Goal: Task Accomplishment & Management: Manage account settings

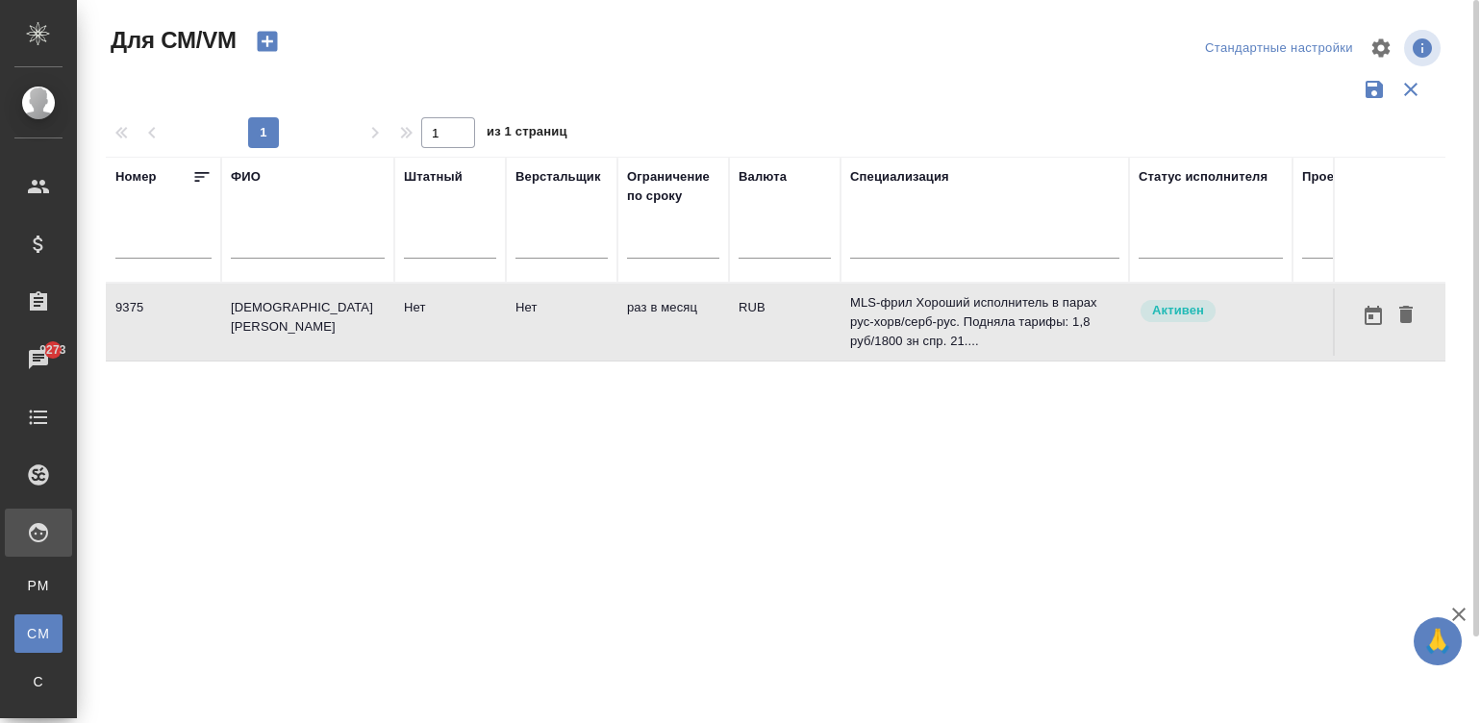
scroll to position [0, 432]
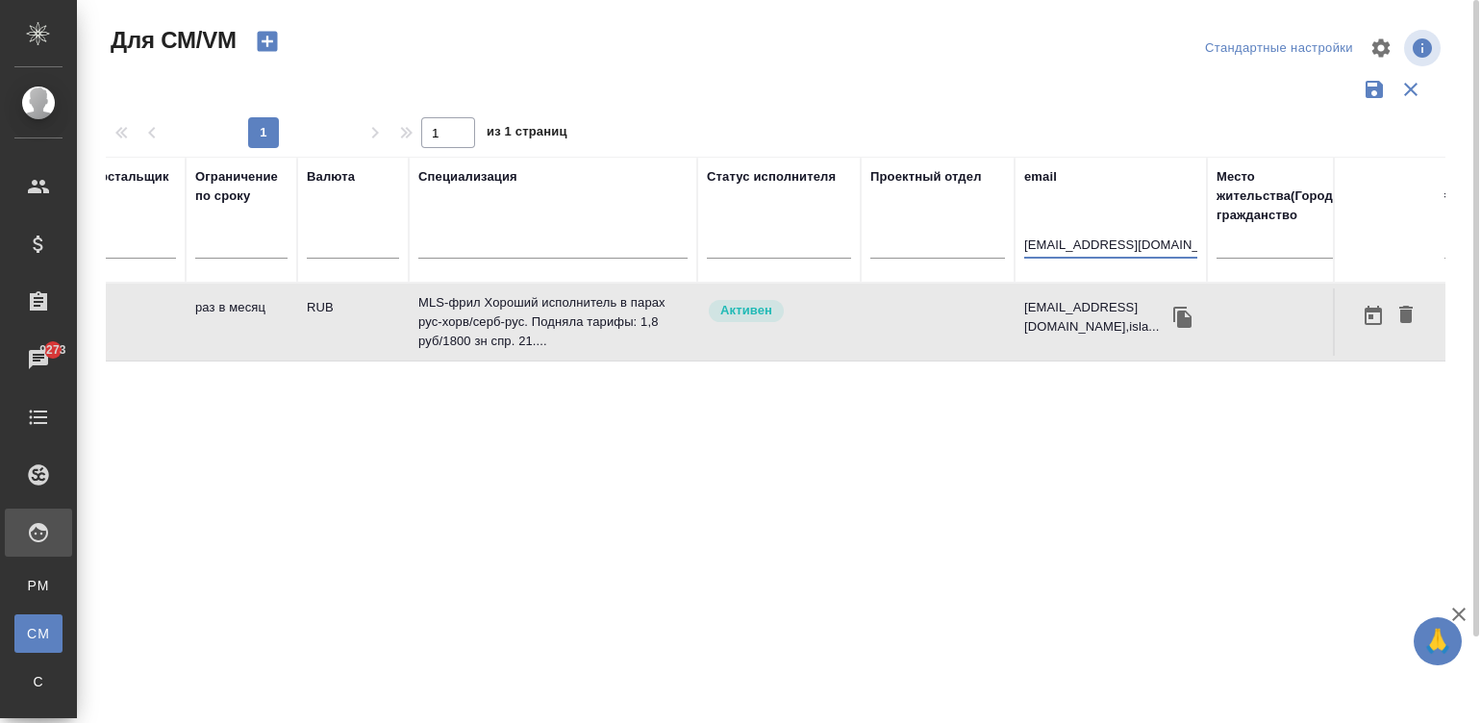
click at [1091, 239] on input "galjina@mail.ru" at bounding box center [1110, 247] width 173 height 24
paste input "kseniakubrina@gmail.com"
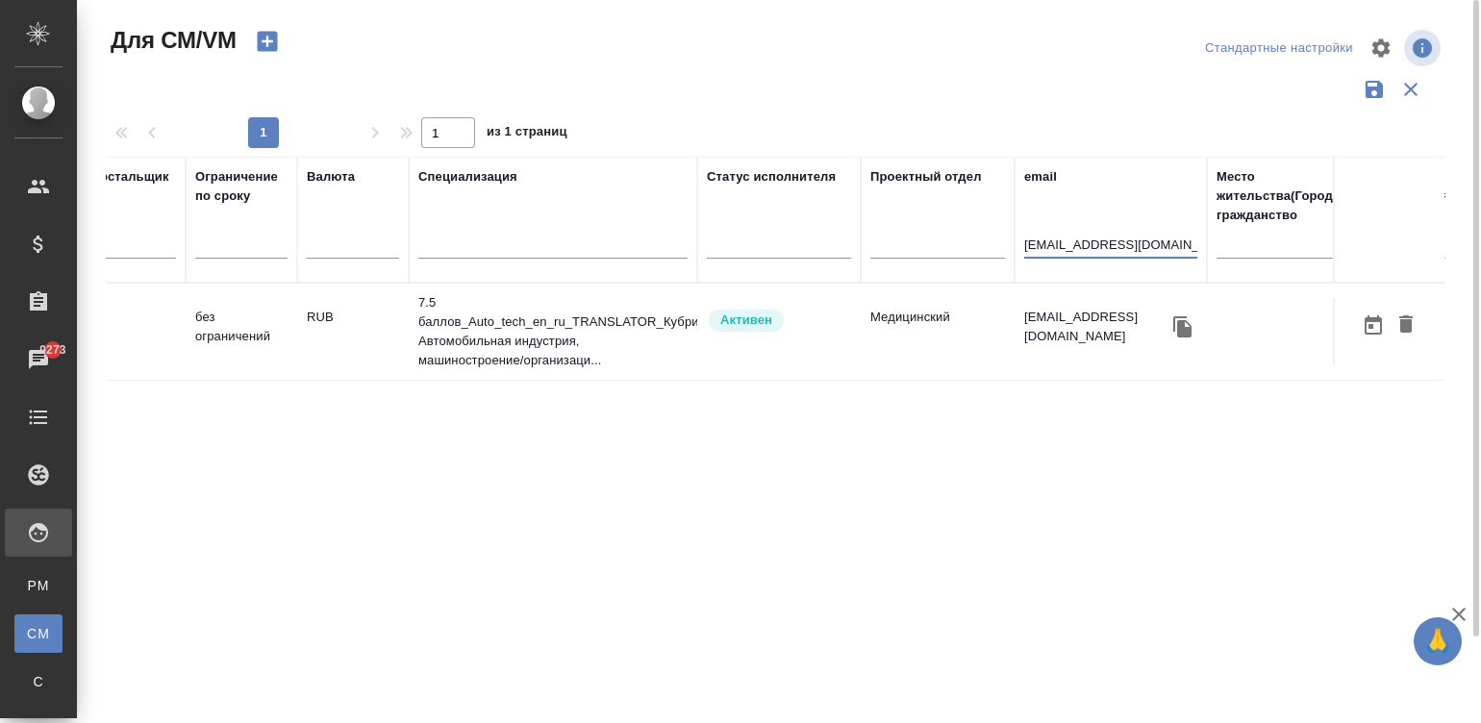
type input "kseniakubrina@gmail.com"
click at [697, 324] on td "Активен" at bounding box center [778, 331] width 163 height 67
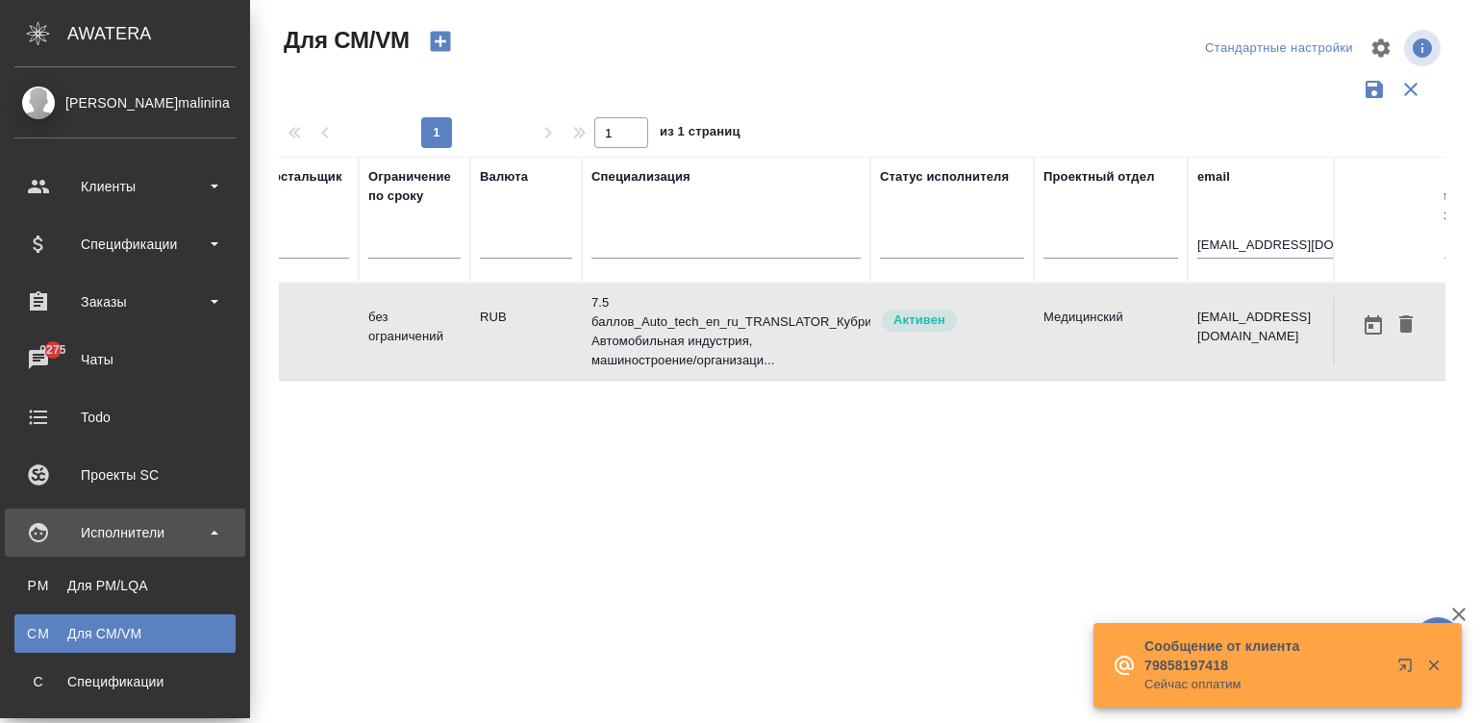
click at [62, 657] on ul "PM Для PM/LQA CM Для CM/VM С Спецификации П Платёжные рейсы" at bounding box center [125, 653] width 250 height 192
click at [143, 681] on div ".cls-1 fill:#fff; AWATERA Малинина Мария m.malinina Клиенты Спецификации Заказы…" at bounding box center [740, 361] width 1481 height 723
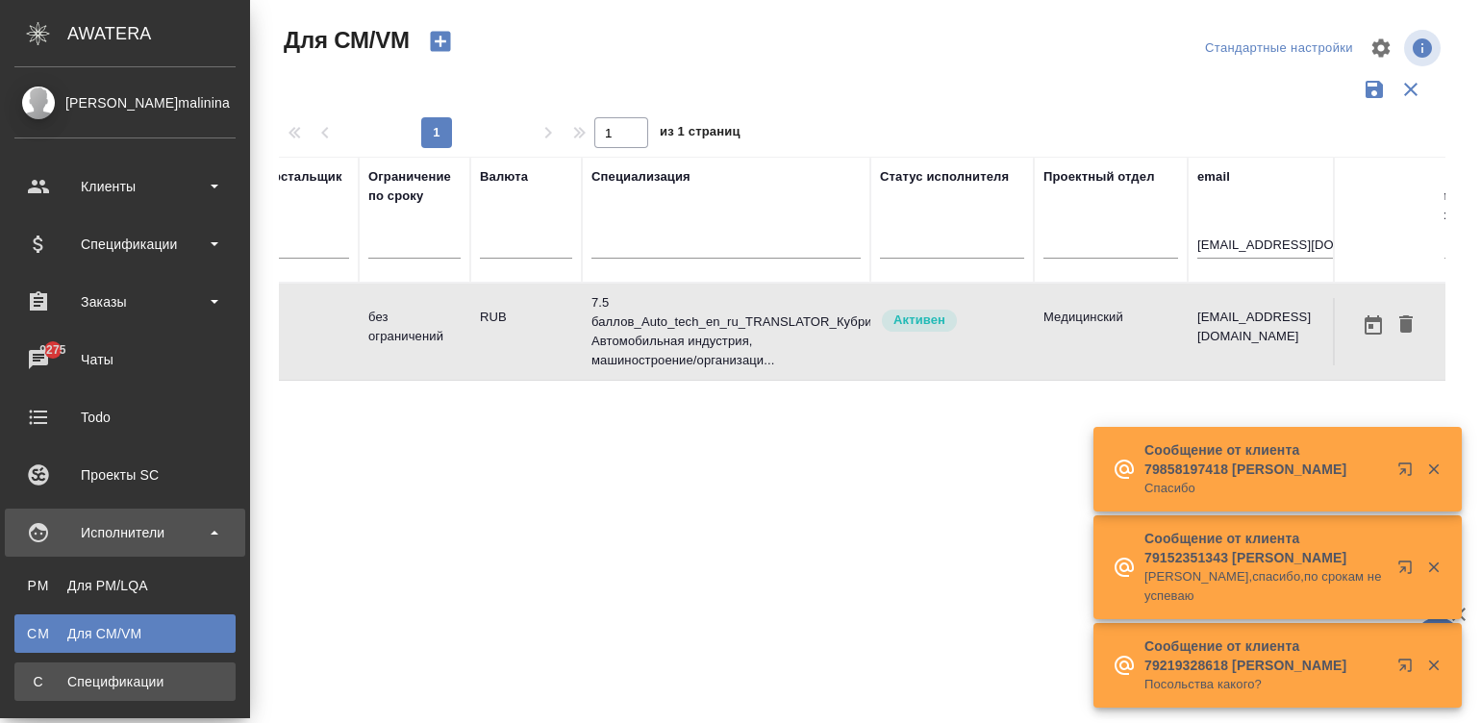
click at [24, 673] on div "Спецификации" at bounding box center [125, 681] width 202 height 19
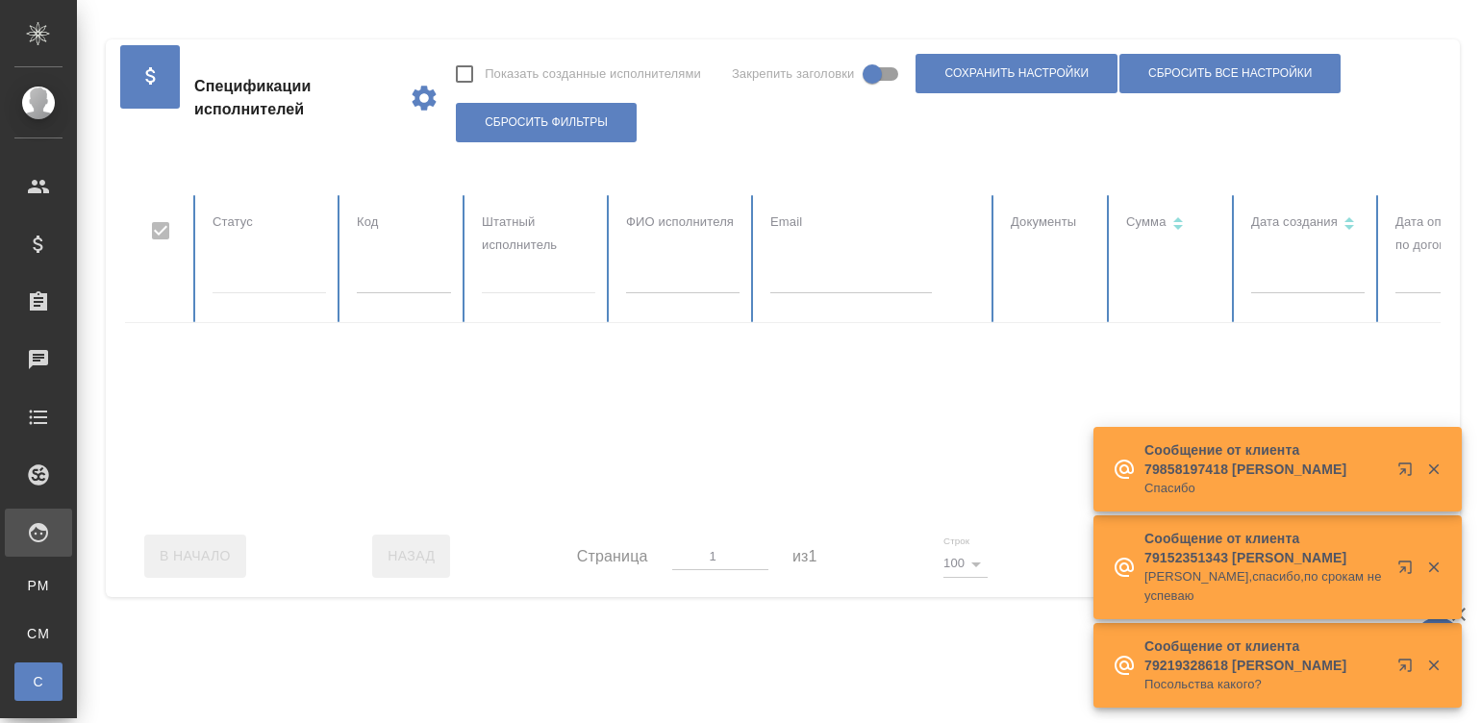
checkbox input "false"
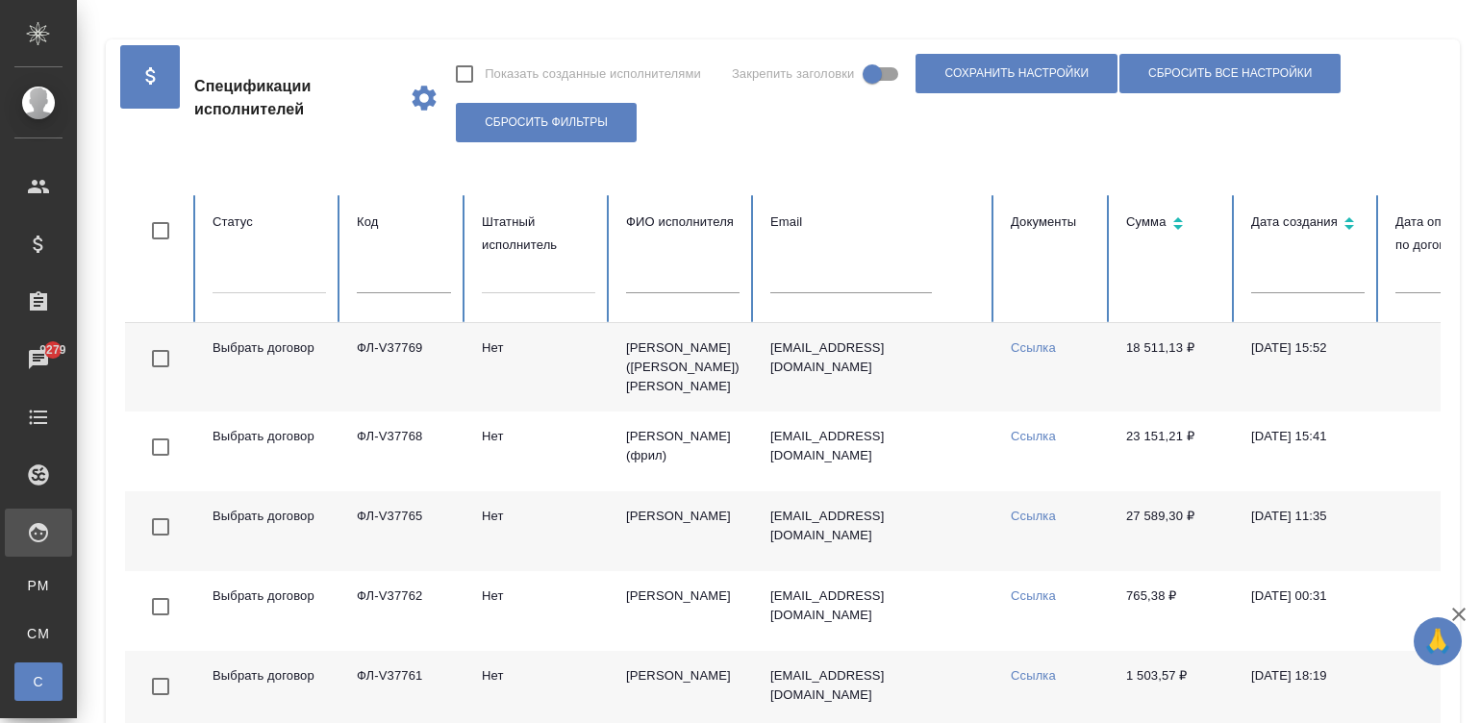
click at [779, 400] on td "irinaptrv@yandex.ru" at bounding box center [875, 367] width 240 height 88
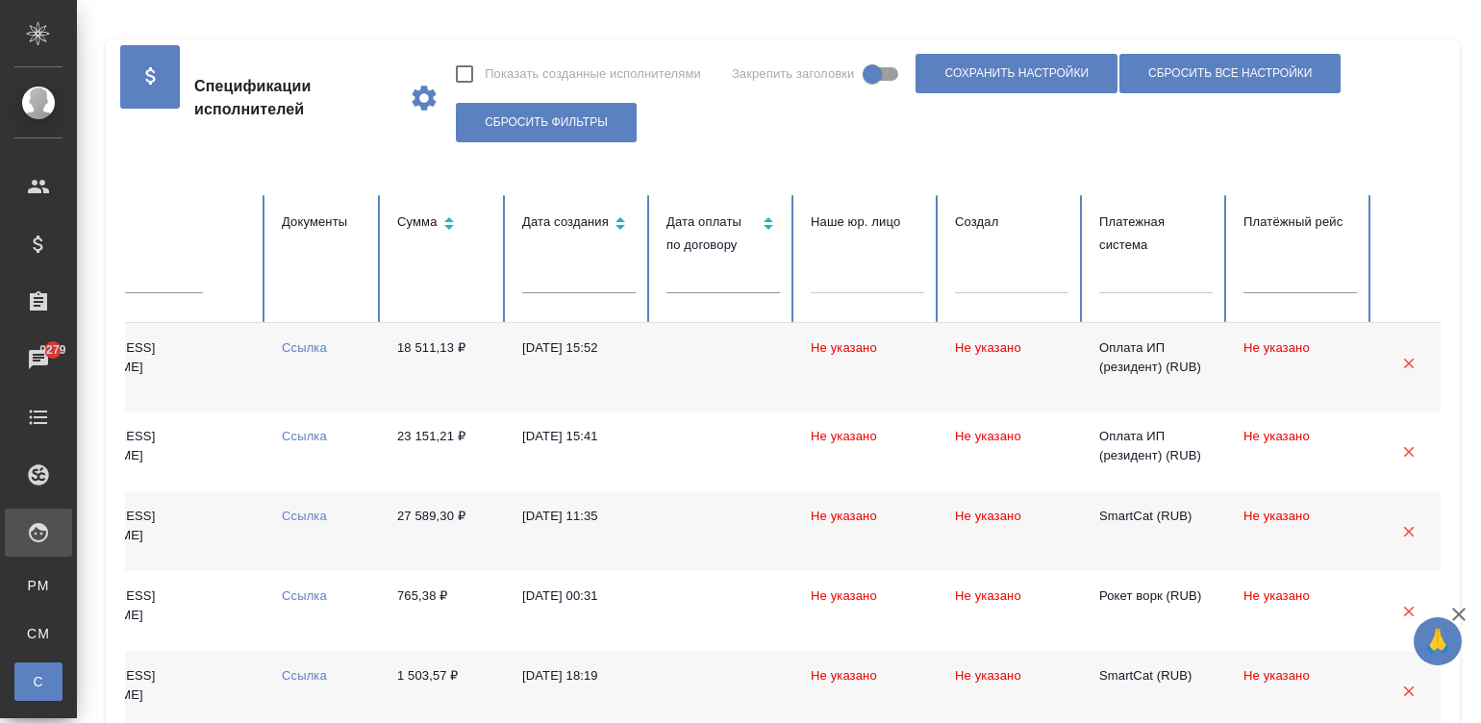
scroll to position [0, 761]
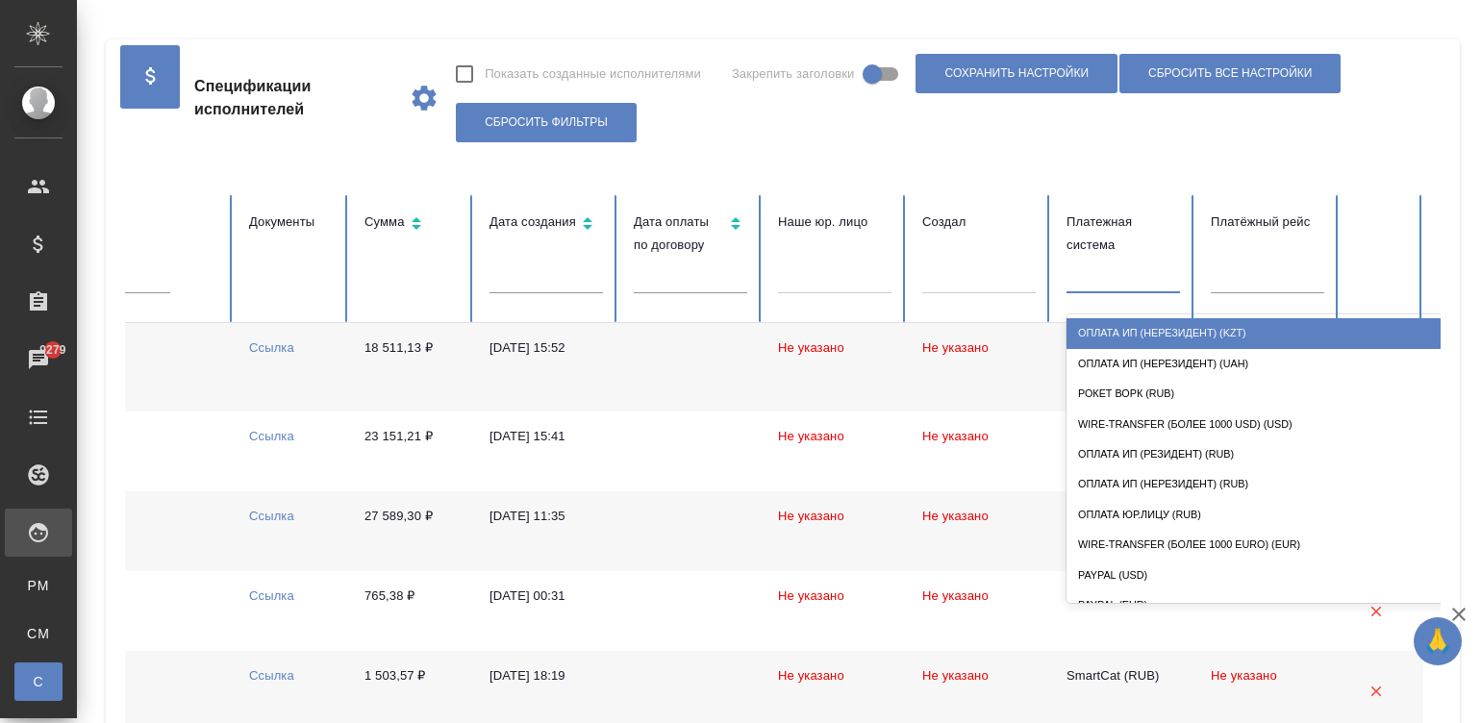
click at [1098, 279] on div at bounding box center [1122, 275] width 113 height 28
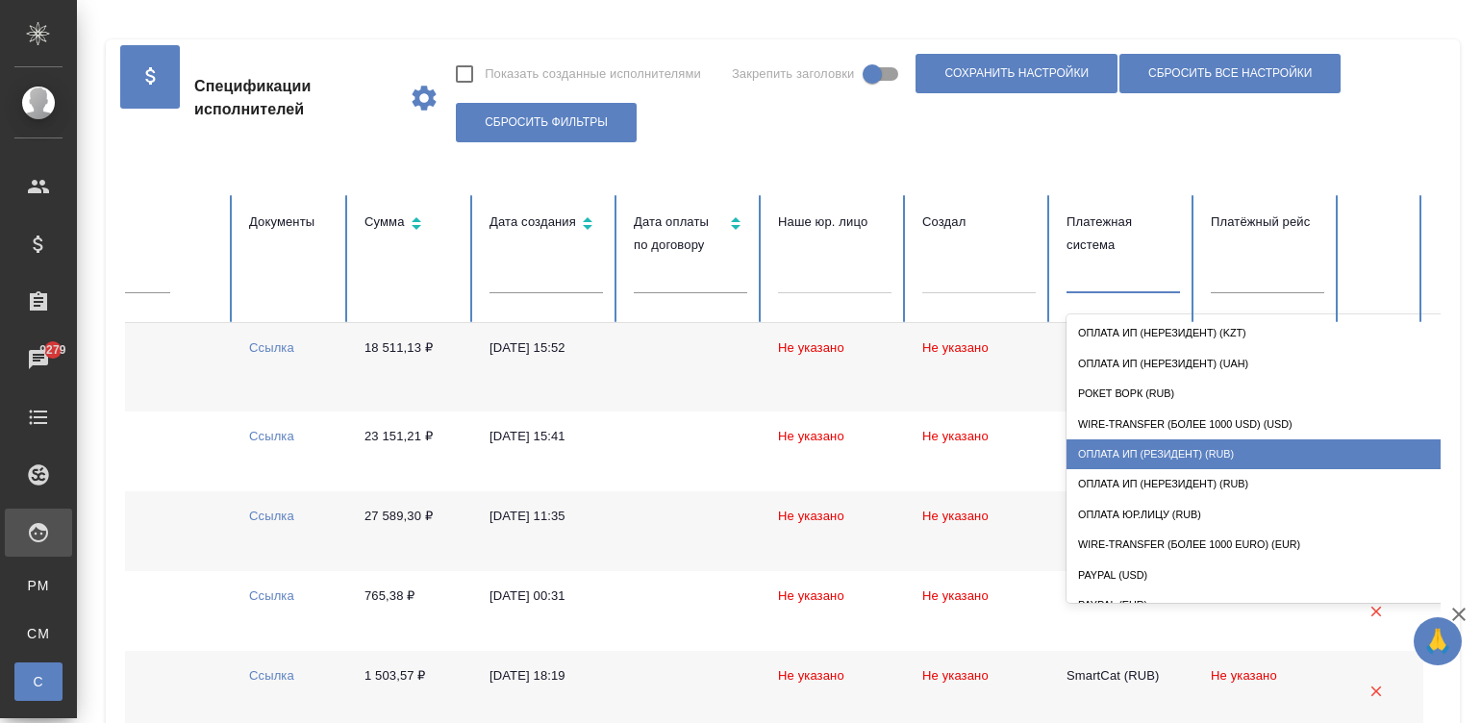
click at [1180, 447] on div "Оплата ИП (резидент) (RUB)" at bounding box center [1258, 454] width 385 height 30
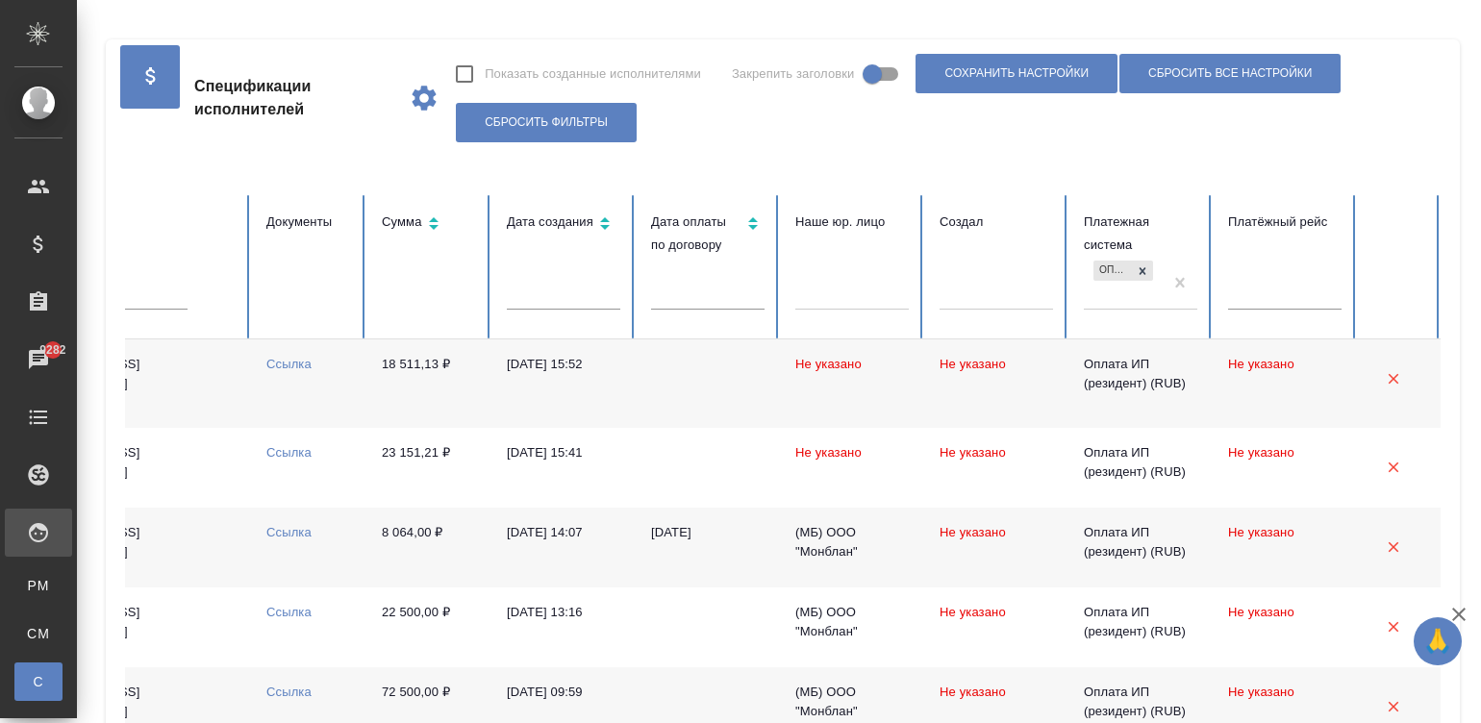
click at [818, 399] on td "Не указано" at bounding box center [852, 383] width 144 height 88
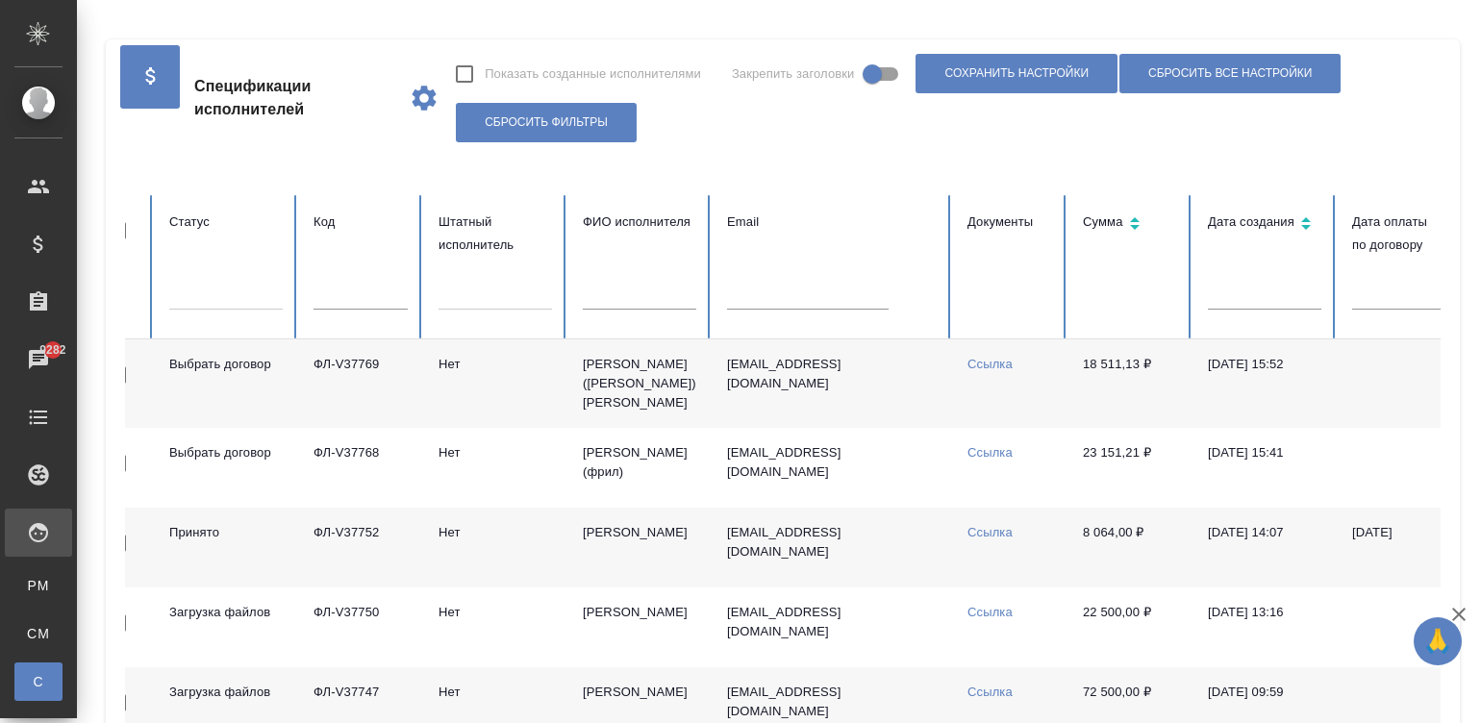
scroll to position [0, 0]
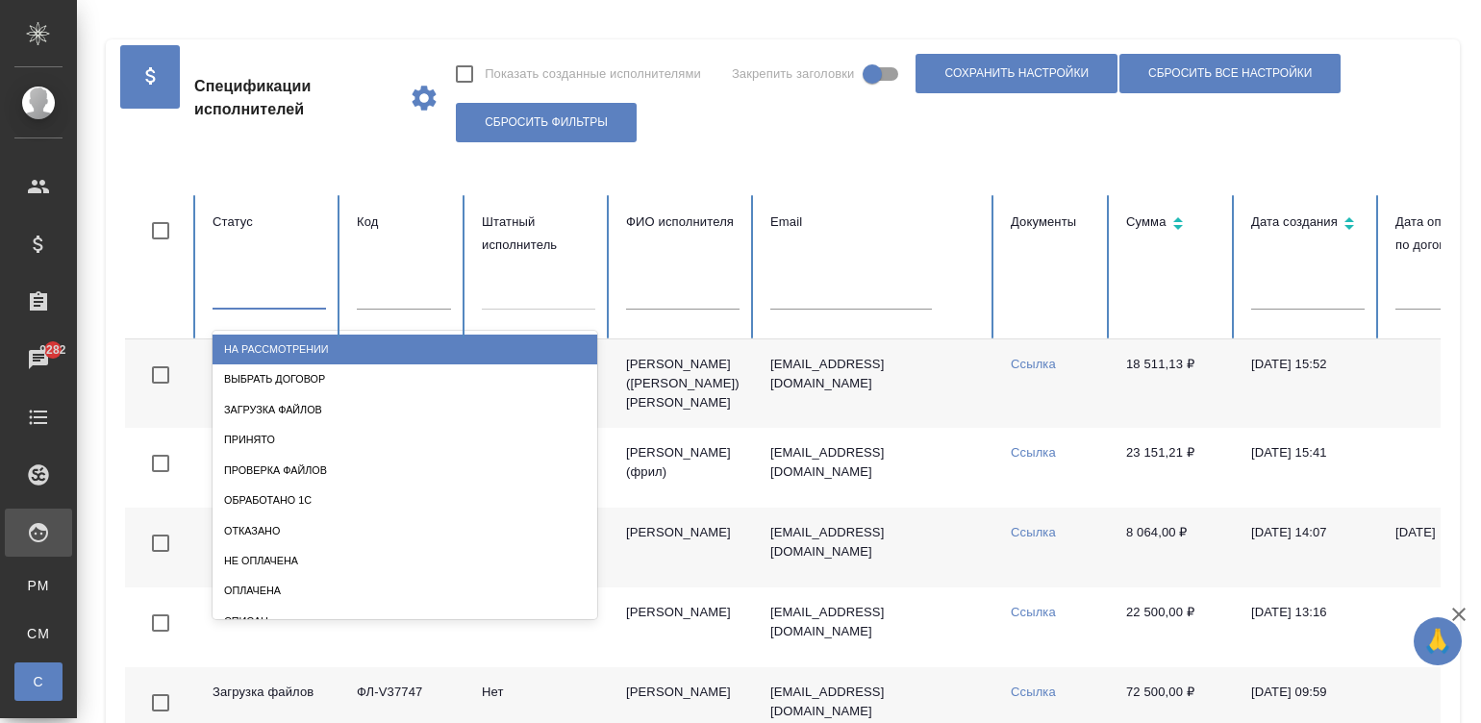
click at [262, 284] on div at bounding box center [268, 290] width 113 height 28
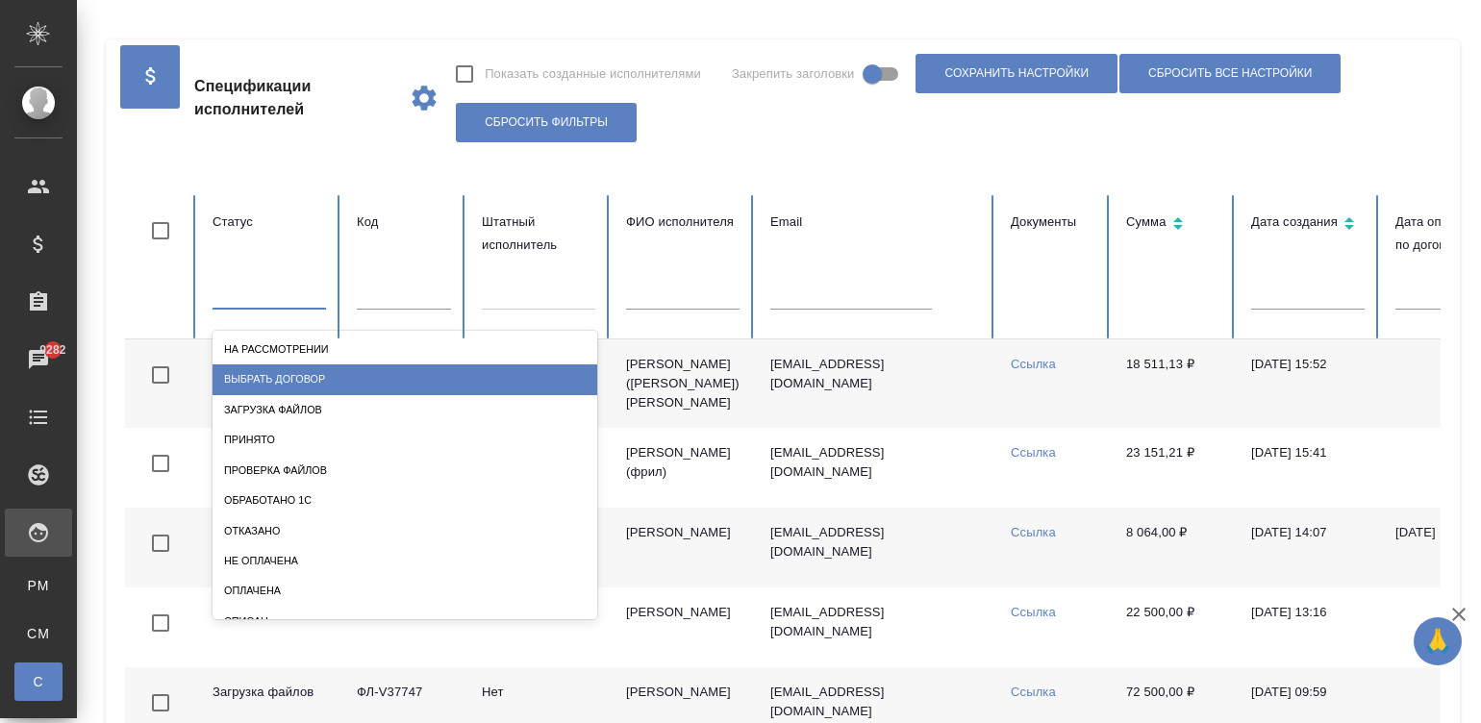
click at [350, 365] on div "Выбрать договор" at bounding box center [404, 379] width 385 height 30
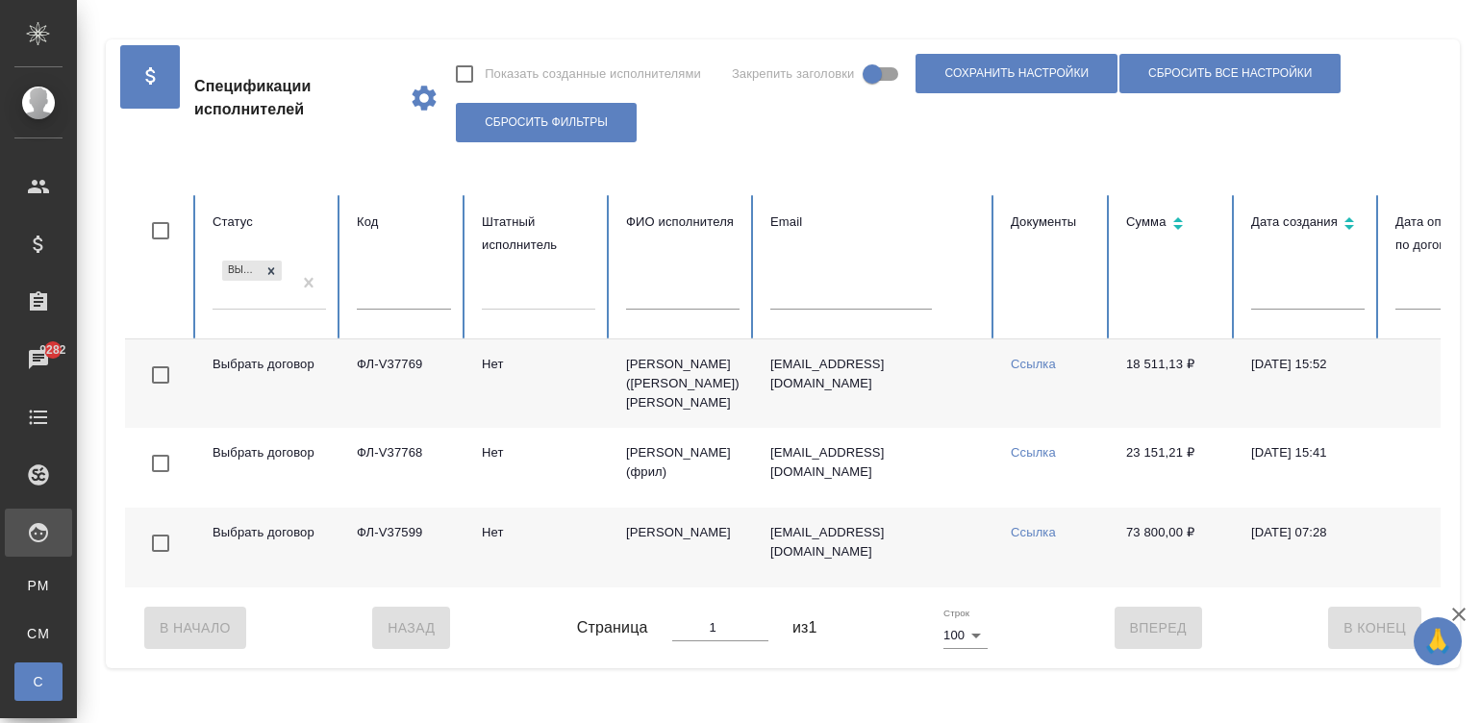
click at [665, 376] on td "[PERSON_NAME] ([PERSON_NAME]) [PERSON_NAME]" at bounding box center [682, 383] width 144 height 88
click at [692, 371] on td "[PERSON_NAME] ([PERSON_NAME]) [PERSON_NAME]" at bounding box center [682, 383] width 144 height 88
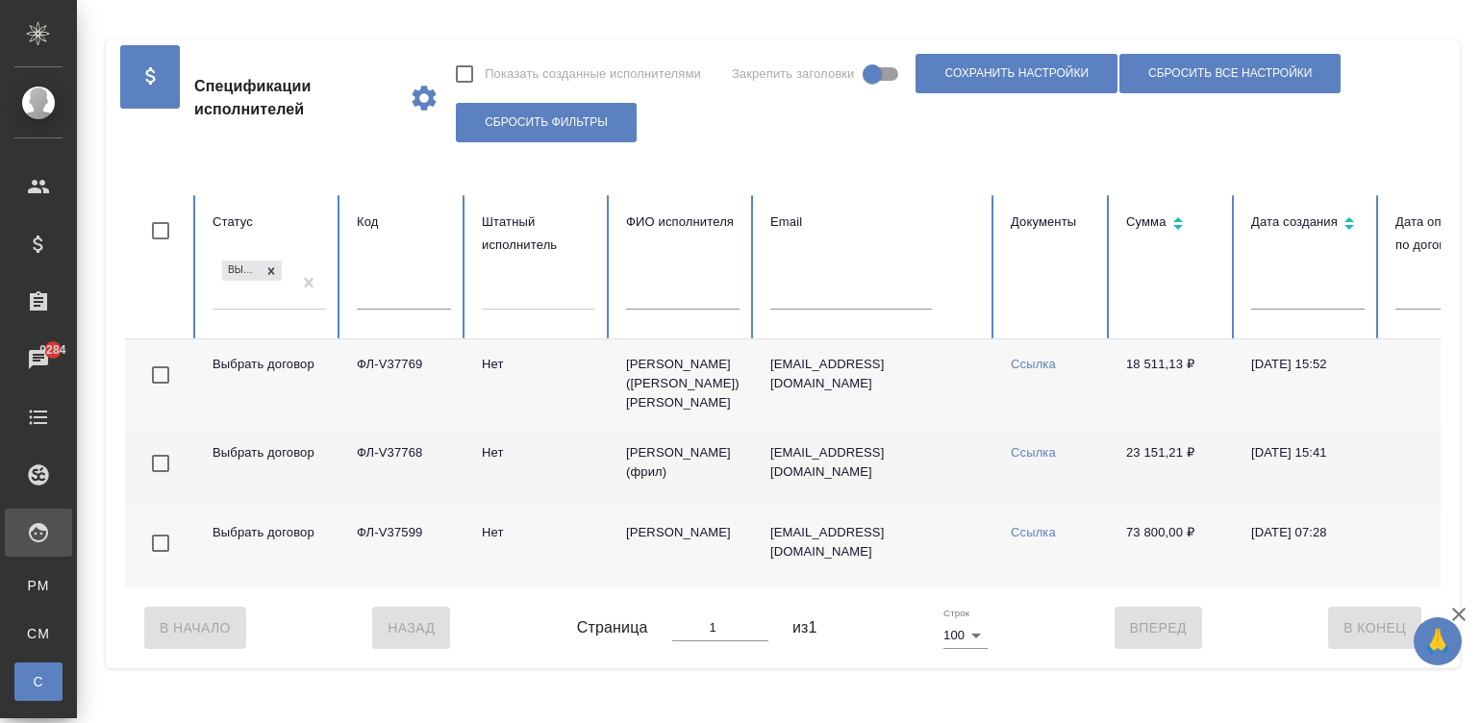
click at [598, 466] on td "Нет" at bounding box center [538, 468] width 144 height 80
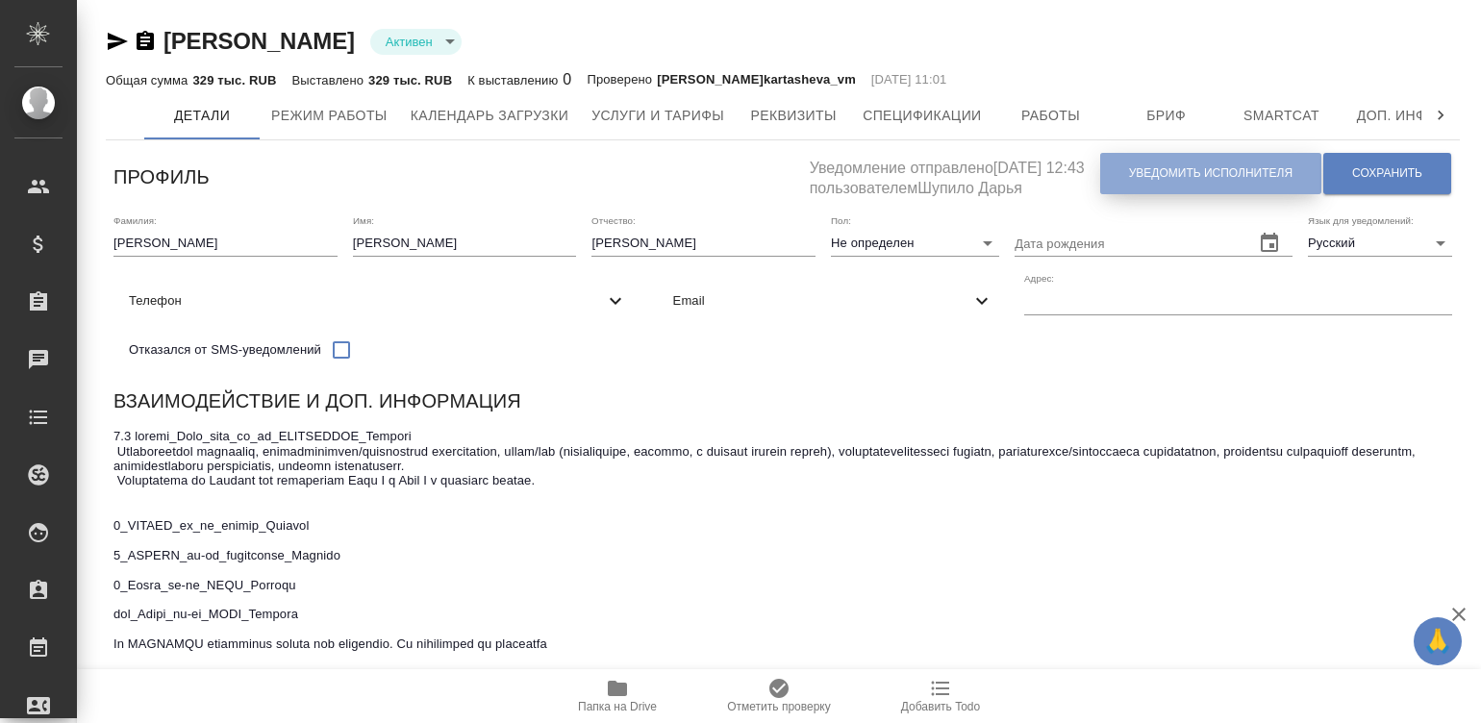
click at [1156, 175] on span "Уведомить исполнителя" at bounding box center [1210, 173] width 163 height 16
type textarea "Добрый день, Ксения! Ознакомиться с подробной информацией по выполненным работа…"
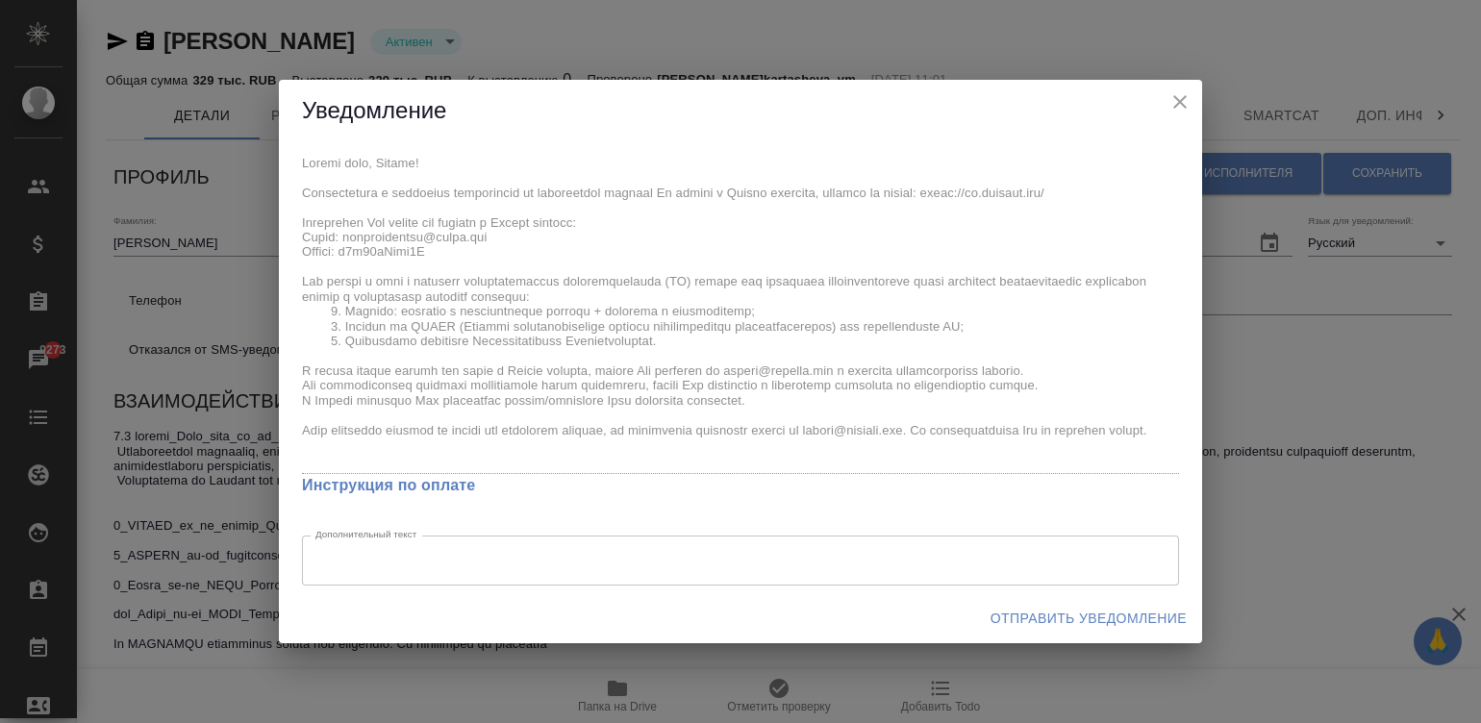
click at [279, 159] on div "x Инструкция по оплате Дополнительный текст x Дополнительный текст" at bounding box center [740, 367] width 923 height 451
click at [1045, 618] on span "Отправить уведомление" at bounding box center [1088, 619] width 196 height 24
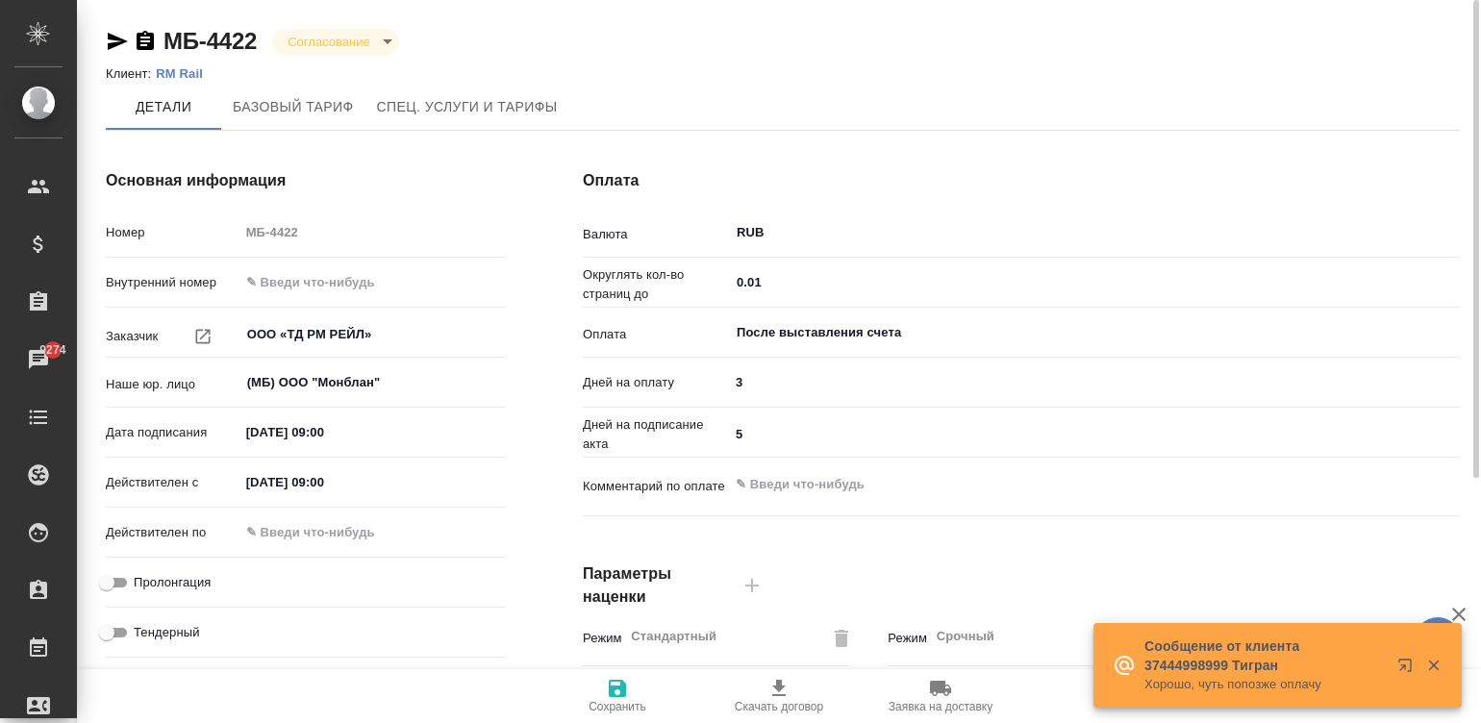
click at [517, 43] on div "МБ-4422 Согласование confirmation" at bounding box center [783, 41] width 1354 height 31
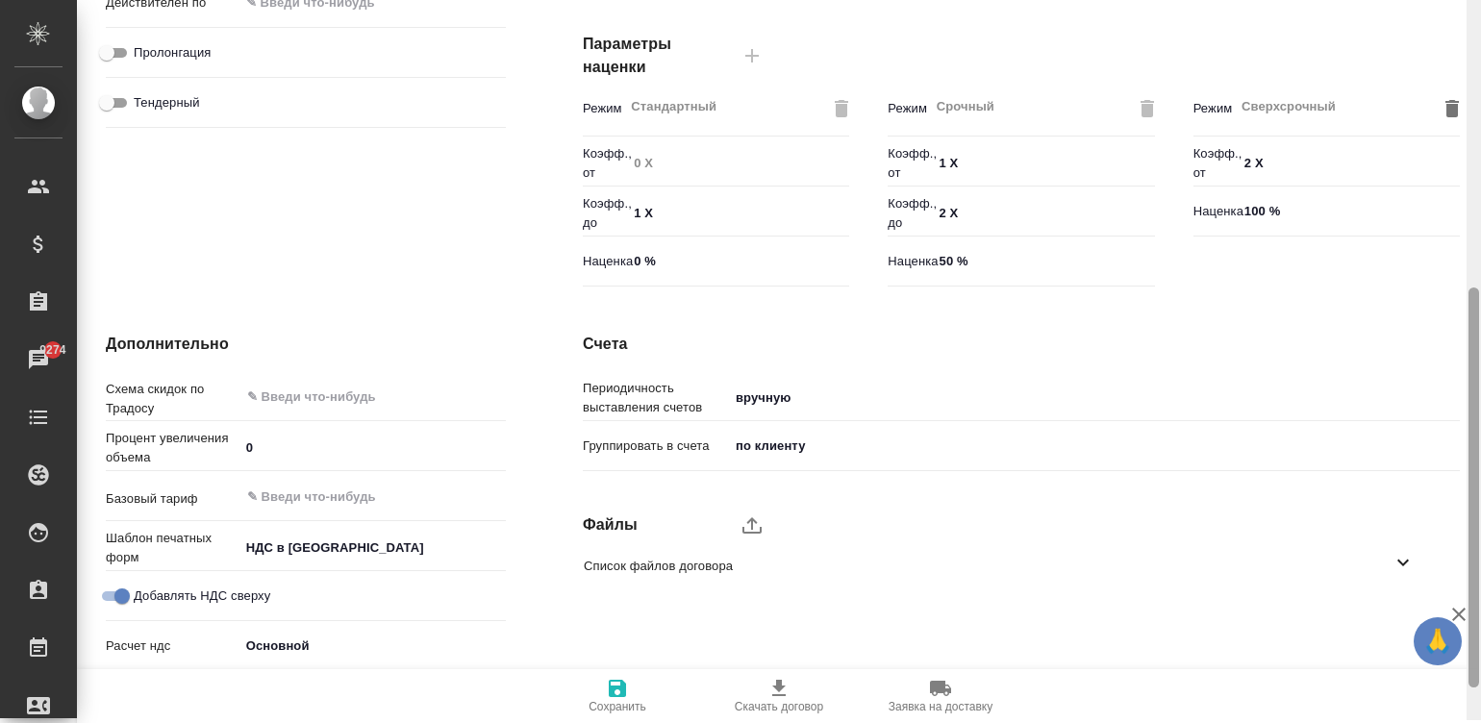
scroll to position [534, 0]
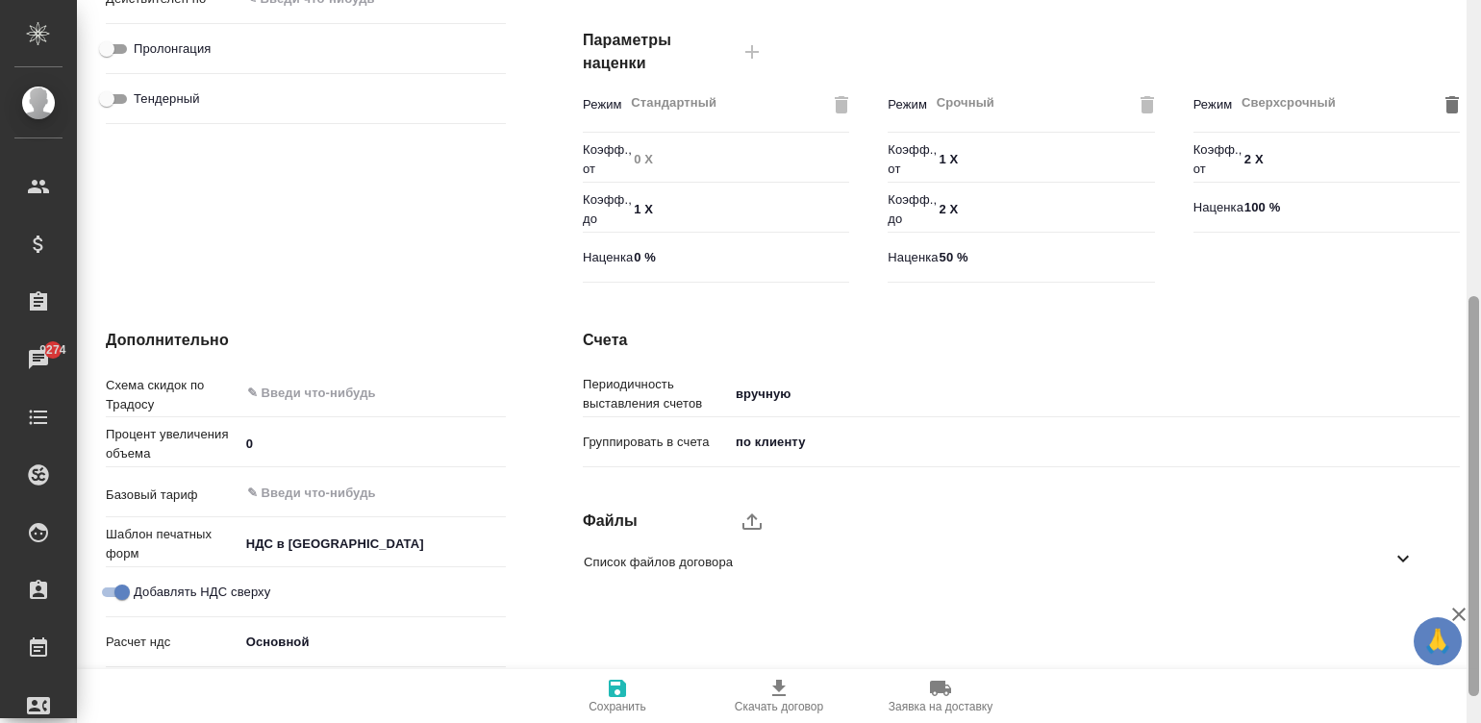
drag, startPoint x: 1476, startPoint y: 191, endPoint x: 1449, endPoint y: 544, distance: 353.9
click at [1449, 544] on div "МБ-4422 Согласование confirmation Клиент: RM Rail Детали Базовый тариф Спец. ус…" at bounding box center [779, 361] width 1404 height 723
click at [870, 572] on div "Список файлов договора" at bounding box center [1006, 561] width 877 height 45
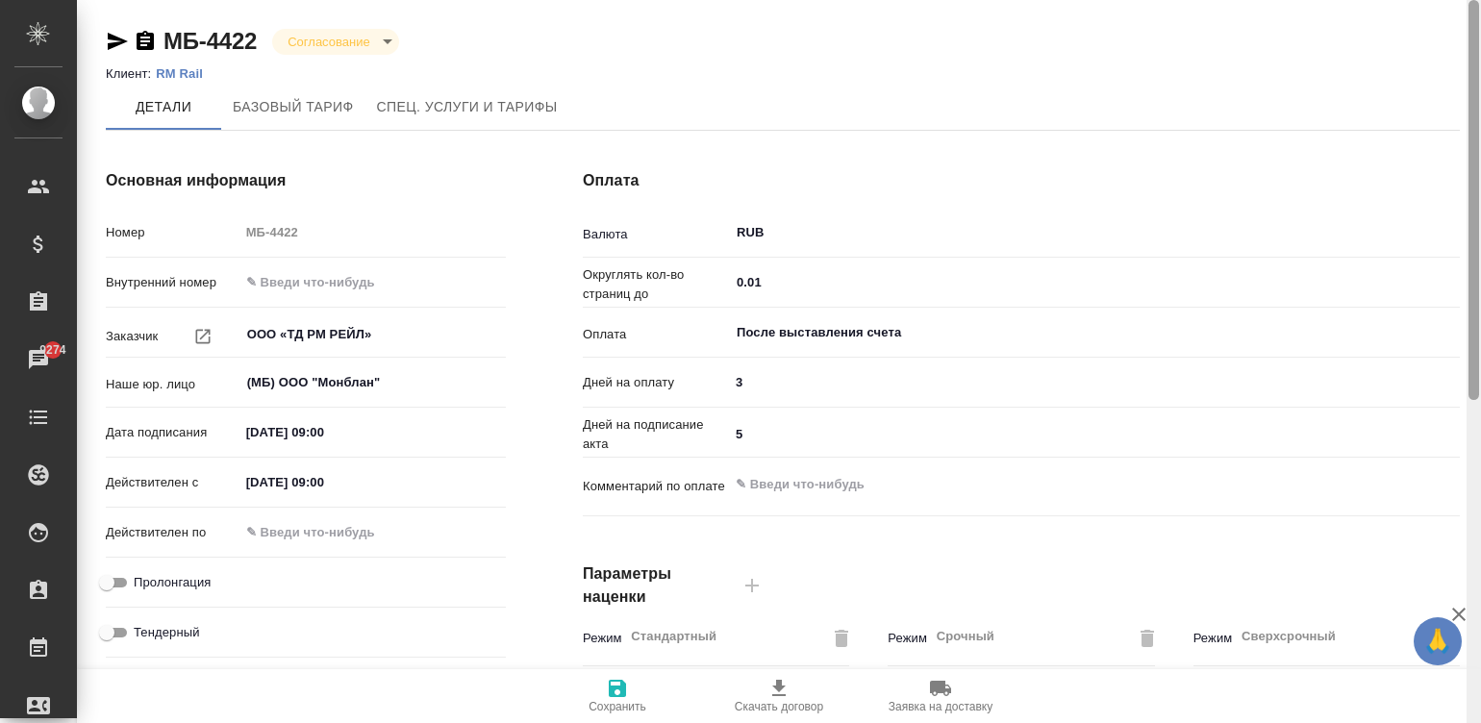
click at [1474, 78] on div at bounding box center [1473, 362] width 14 height 724
click at [336, 38] on body "🙏 .cls-1 fill:#fff; AWATERA Малинина Мария m.malinina Клиенты Спецификации Зака…" at bounding box center [740, 361] width 1481 height 723
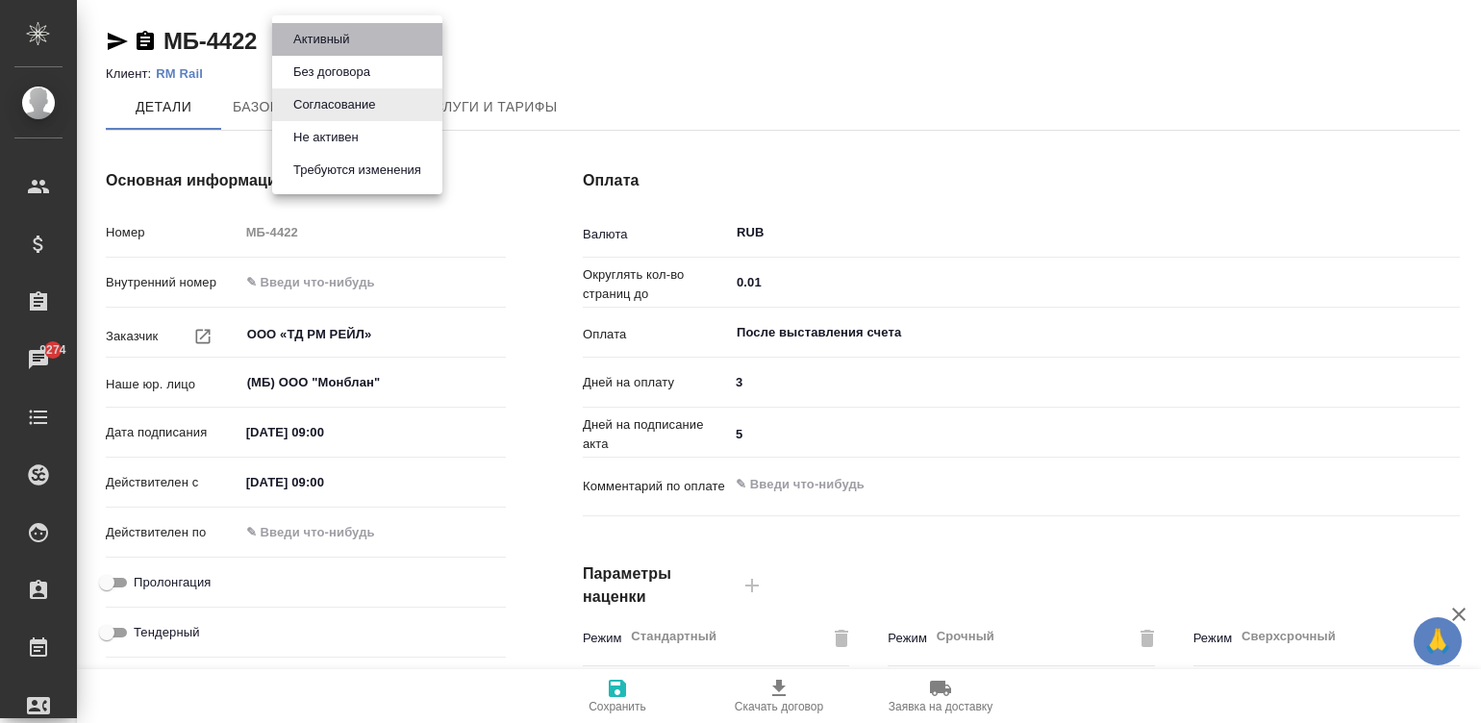
click at [354, 37] on button "Активный" at bounding box center [320, 39] width 67 height 21
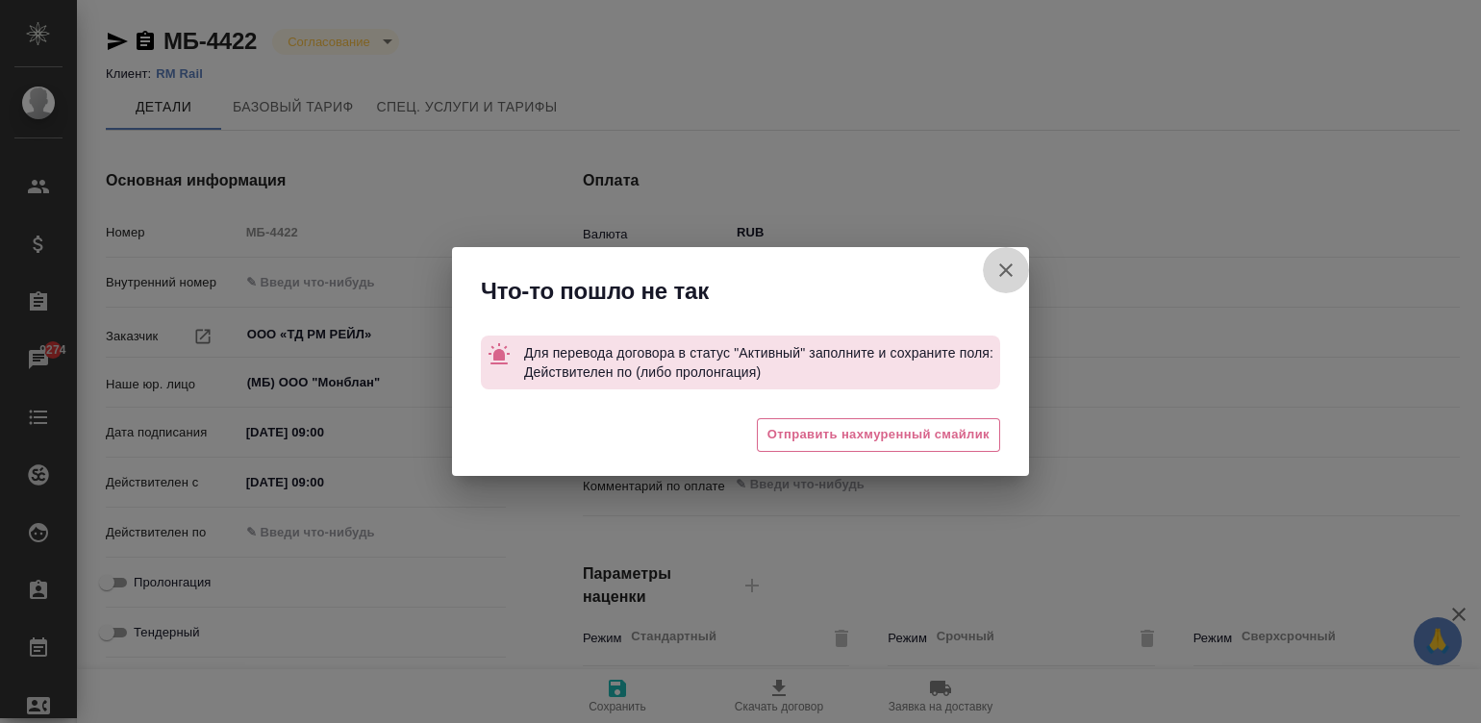
click at [1003, 266] on icon "button" at bounding box center [1005, 269] width 13 height 13
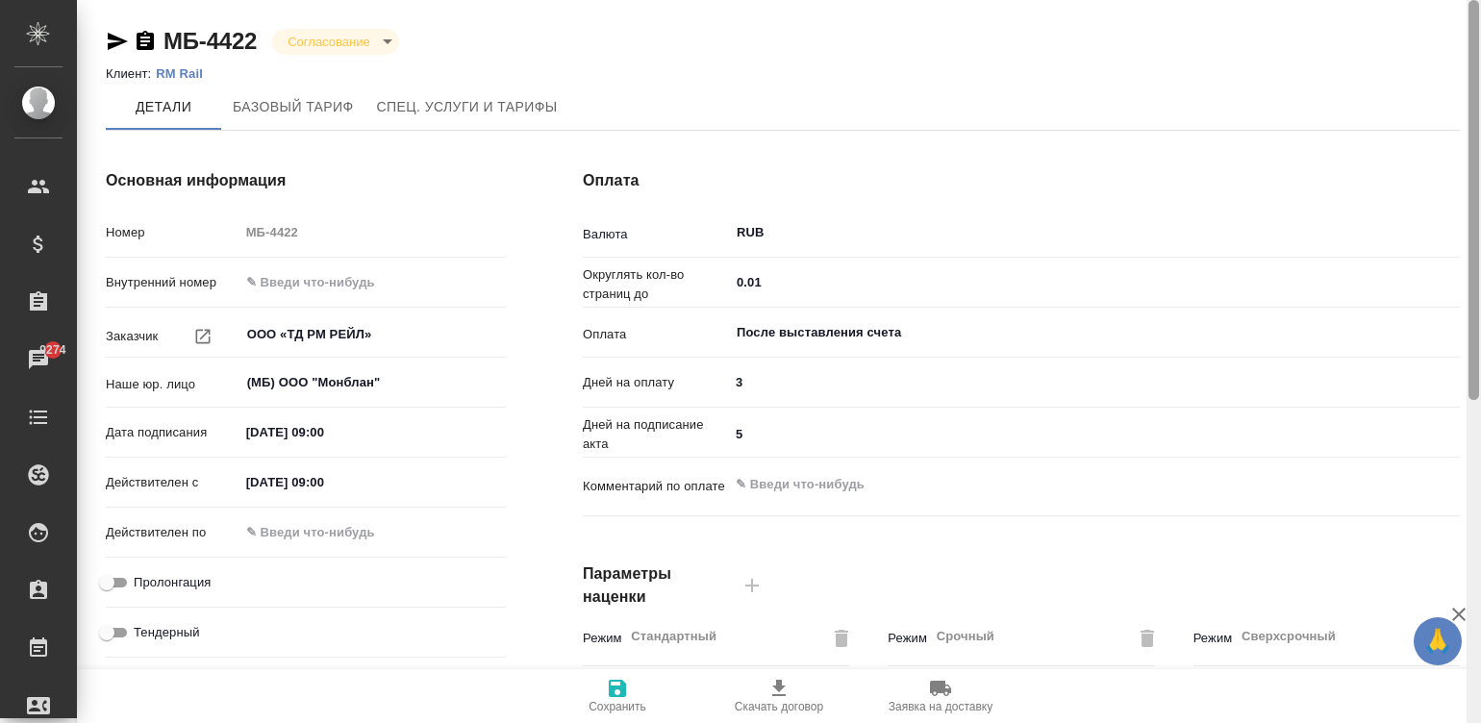
scroll to position [584, 0]
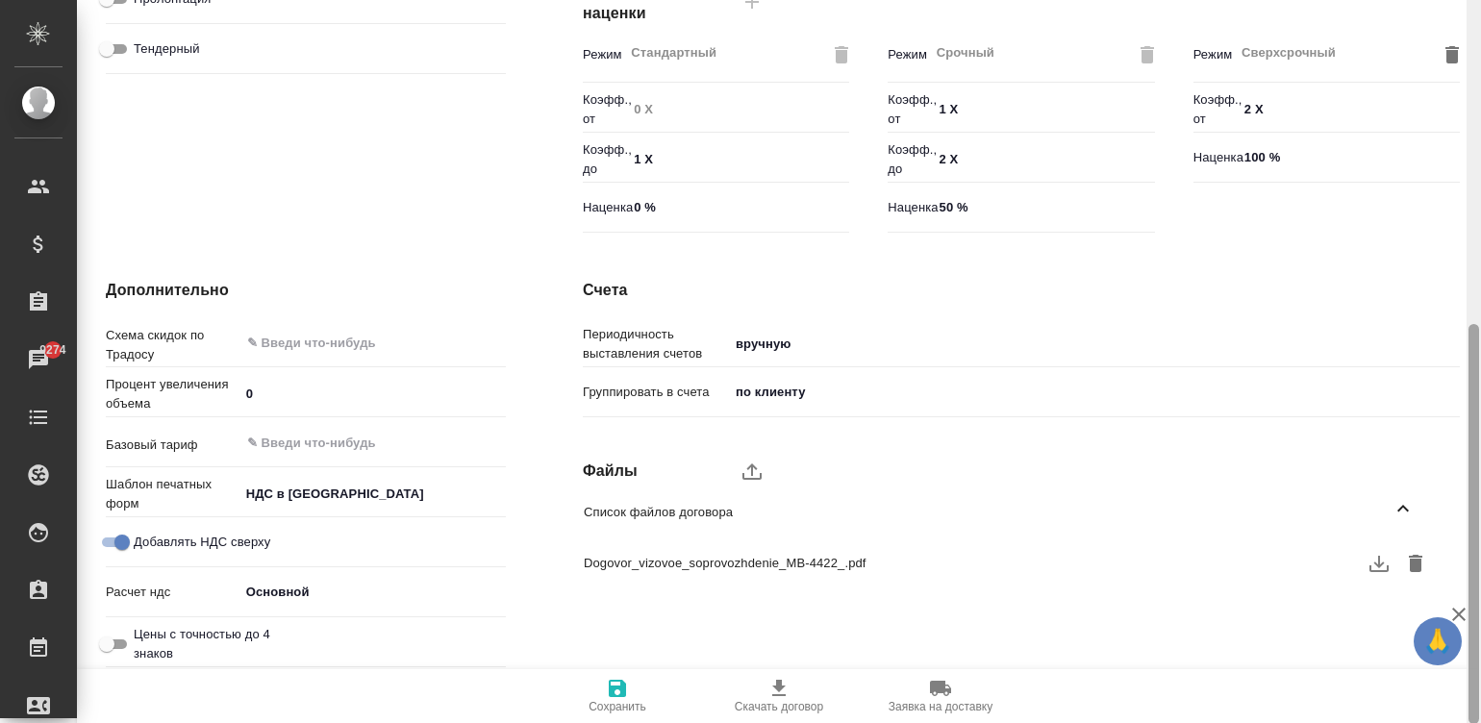
click at [1471, 505] on div at bounding box center [1473, 362] width 14 height 724
click at [1371, 554] on icon "button" at bounding box center [1378, 563] width 23 height 23
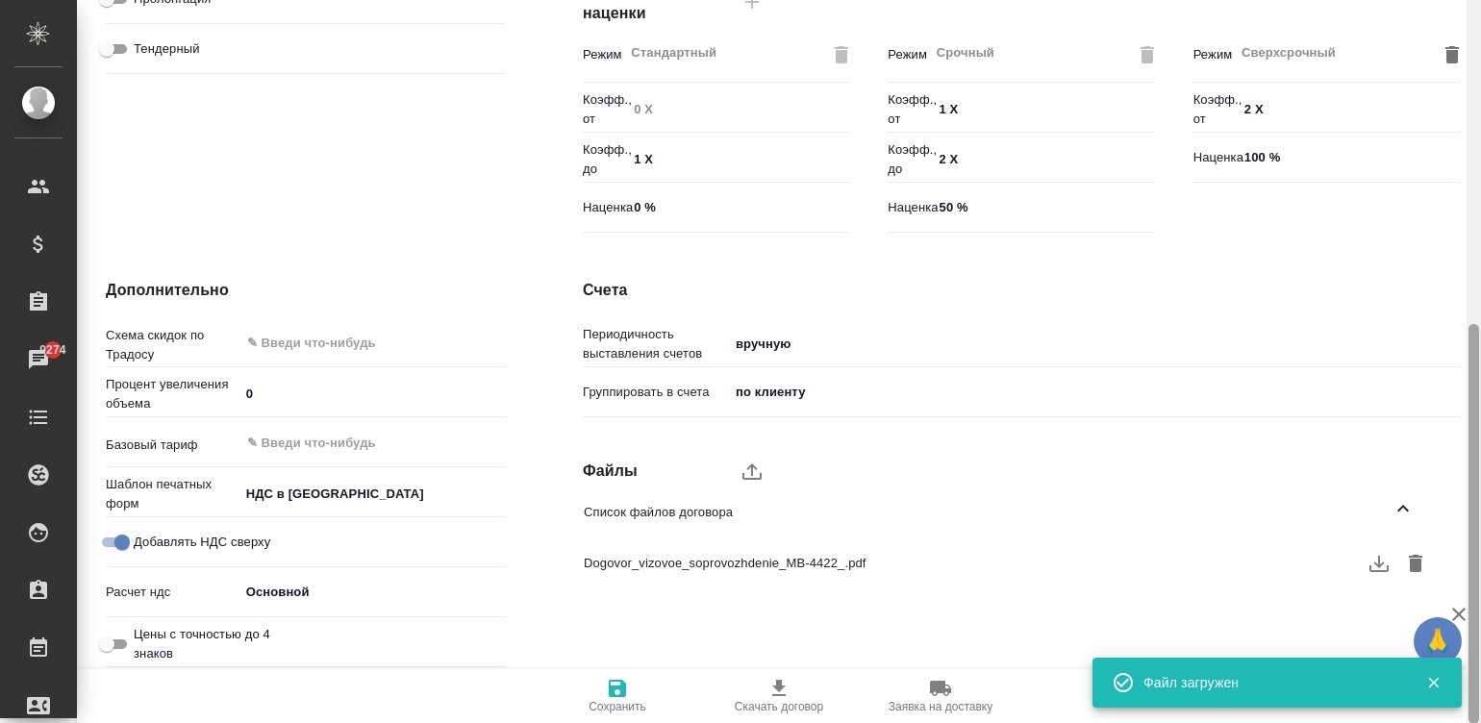
scroll to position [0, 0]
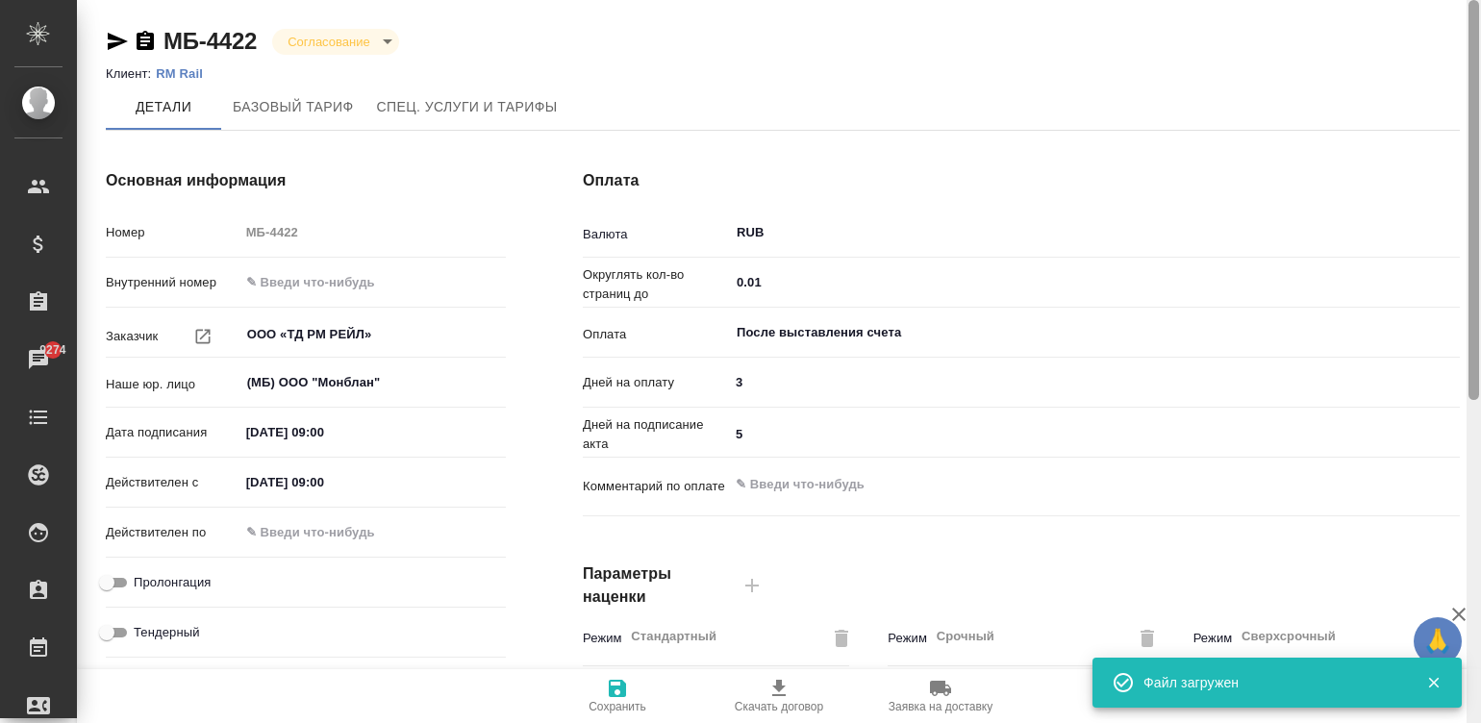
click at [1471, 95] on div at bounding box center [1473, 362] width 14 height 724
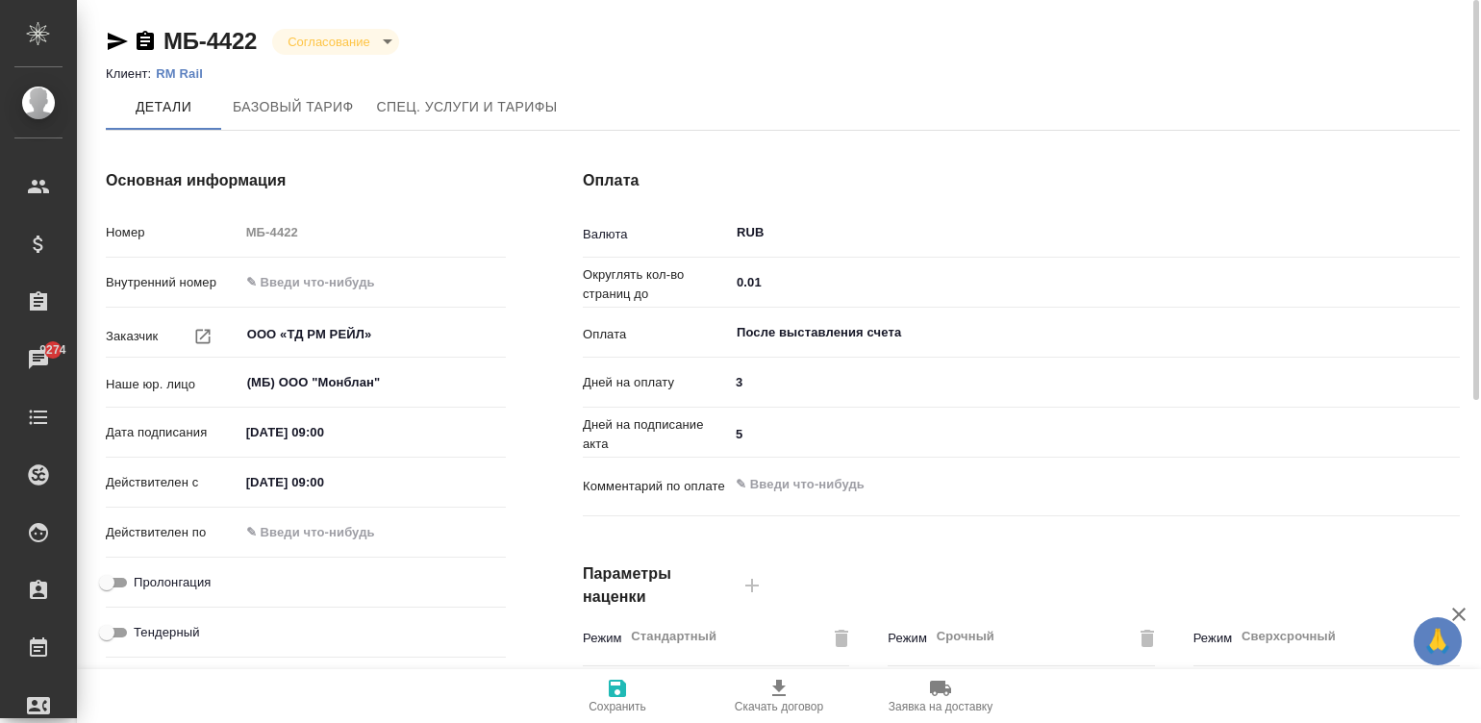
click at [284, 524] on input "text" at bounding box center [323, 532] width 168 height 28
click at [284, 524] on input "text" at bounding box center [324, 532] width 168 height 28
type input "30.08.2025 09:00"
click at [618, 694] on icon "button" at bounding box center [617, 688] width 23 height 23
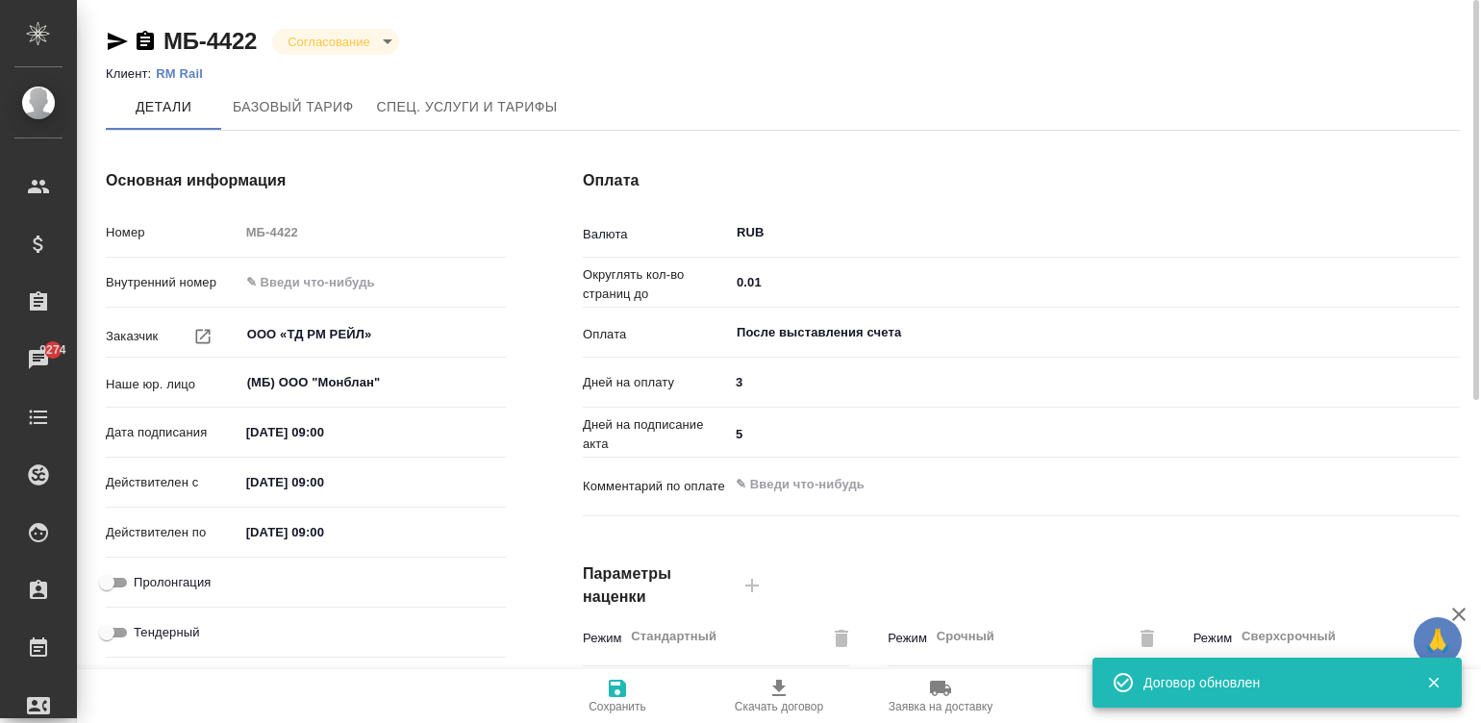
click at [295, 22] on div "МБ-4422 Согласование confirmation Клиент: RM Rail Детали Базовый тариф Спец. ус…" at bounding box center [782, 653] width 1375 height 1307
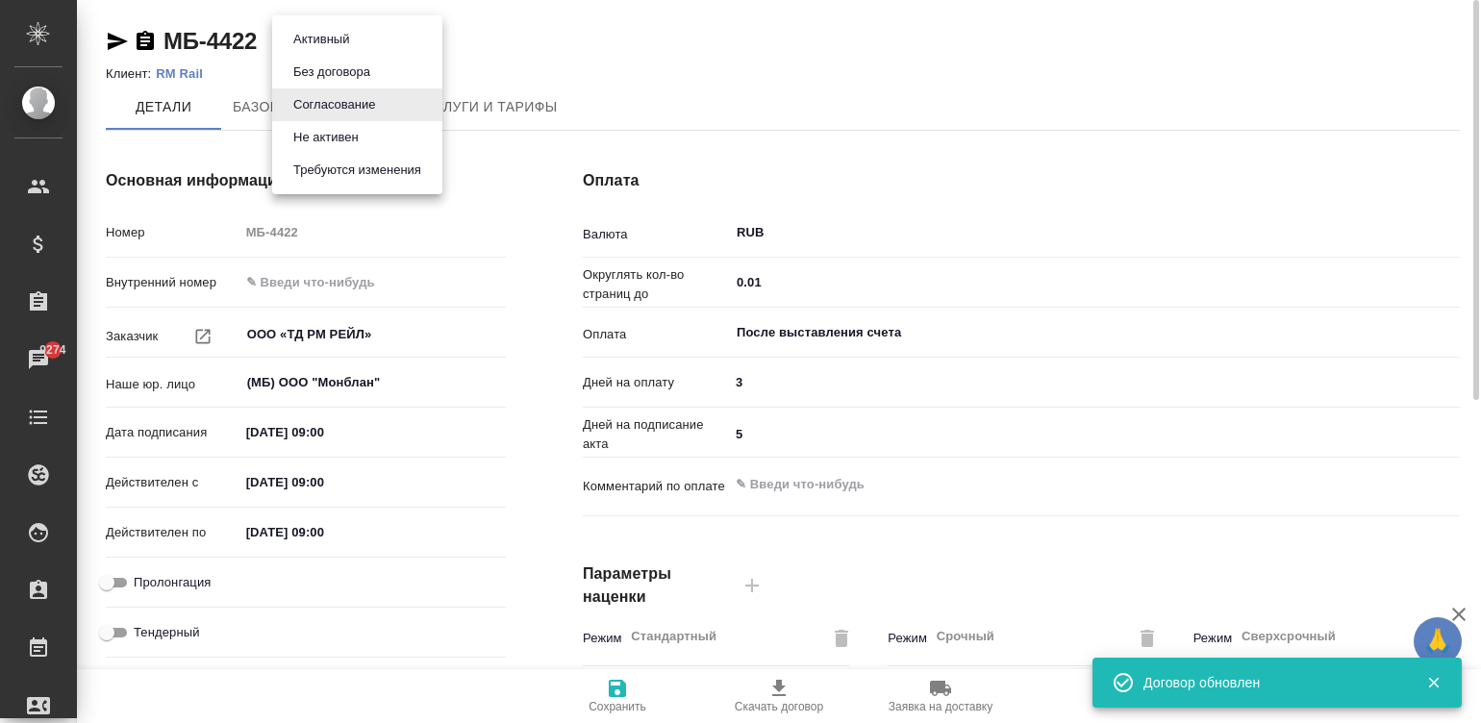
click at [322, 29] on body "🙏 .cls-1 fill:#fff; AWATERA Малинина Мария m.malinina Клиенты Спецификации Зака…" at bounding box center [740, 361] width 1481 height 723
click at [350, 37] on button "Активный" at bounding box center [320, 39] width 67 height 21
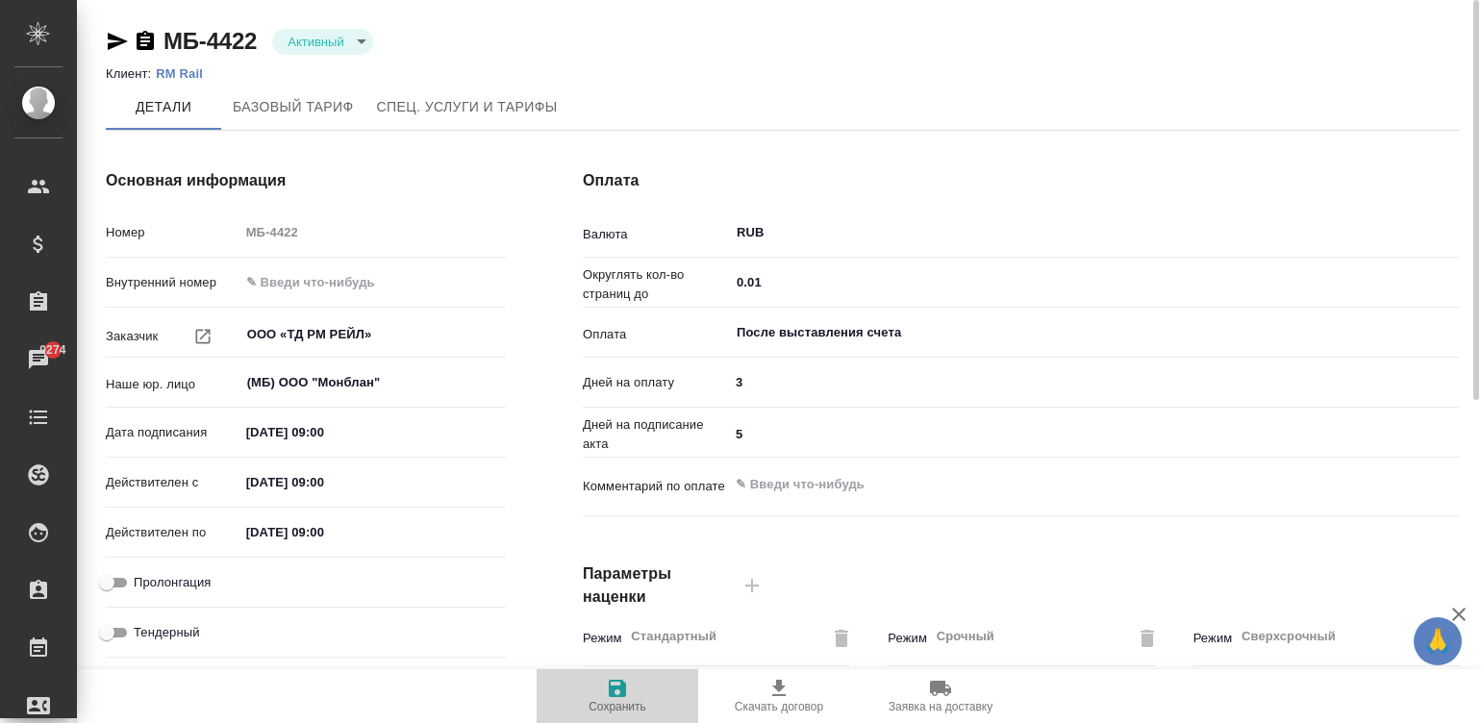
click at [616, 693] on icon "button" at bounding box center [617, 688] width 23 height 23
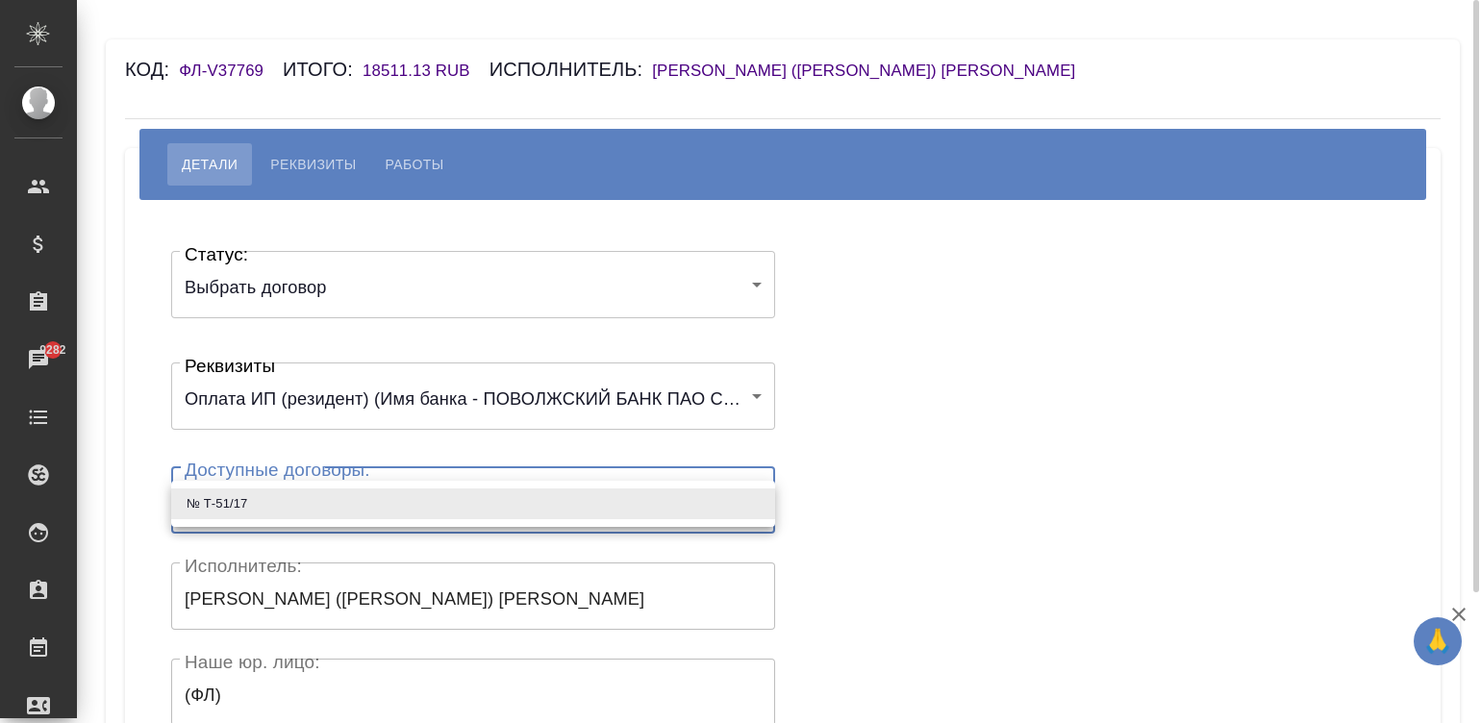
click at [220, 499] on body "🙏 .cls-1 fill:#fff; AWATERA Малинина Мария m.malinina Клиенты Спецификации Зака…" at bounding box center [740, 361] width 1481 height 723
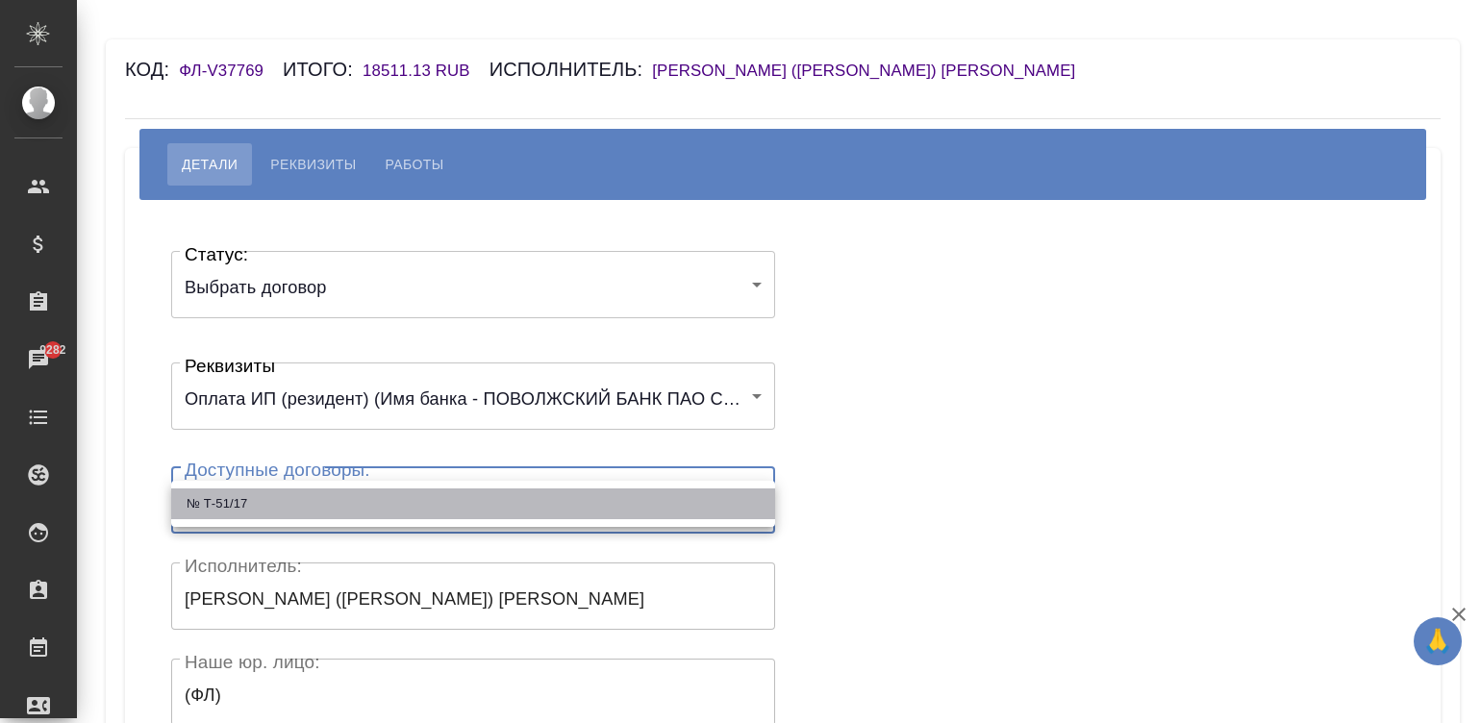
click at [240, 499] on li "№ Т-51/17" at bounding box center [473, 503] width 604 height 31
type input "614db12537a9851760ee2c97"
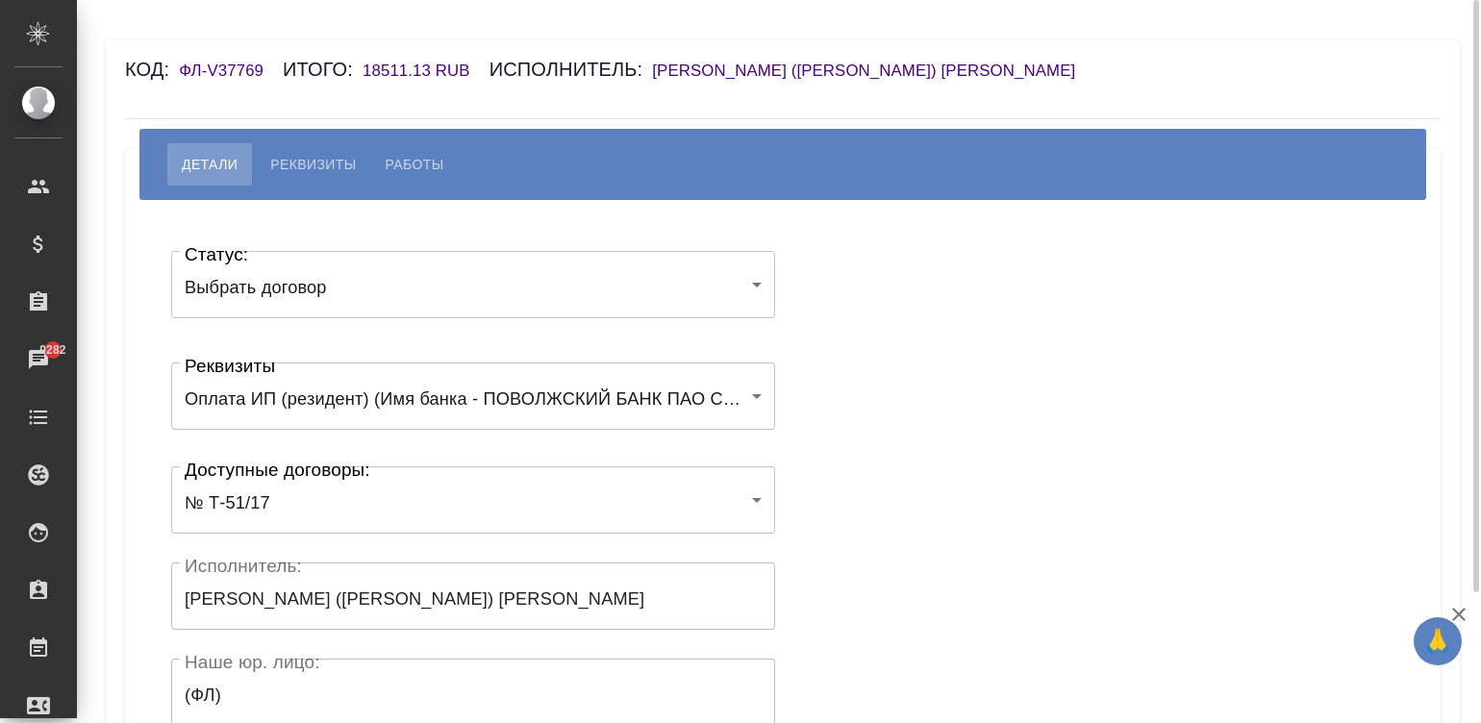
click at [994, 425] on div "Статус: Выбрать договор chooseContract Статус: Реквизиты Оплата ИП (резидент) (…" at bounding box center [782, 576] width 1238 height 695
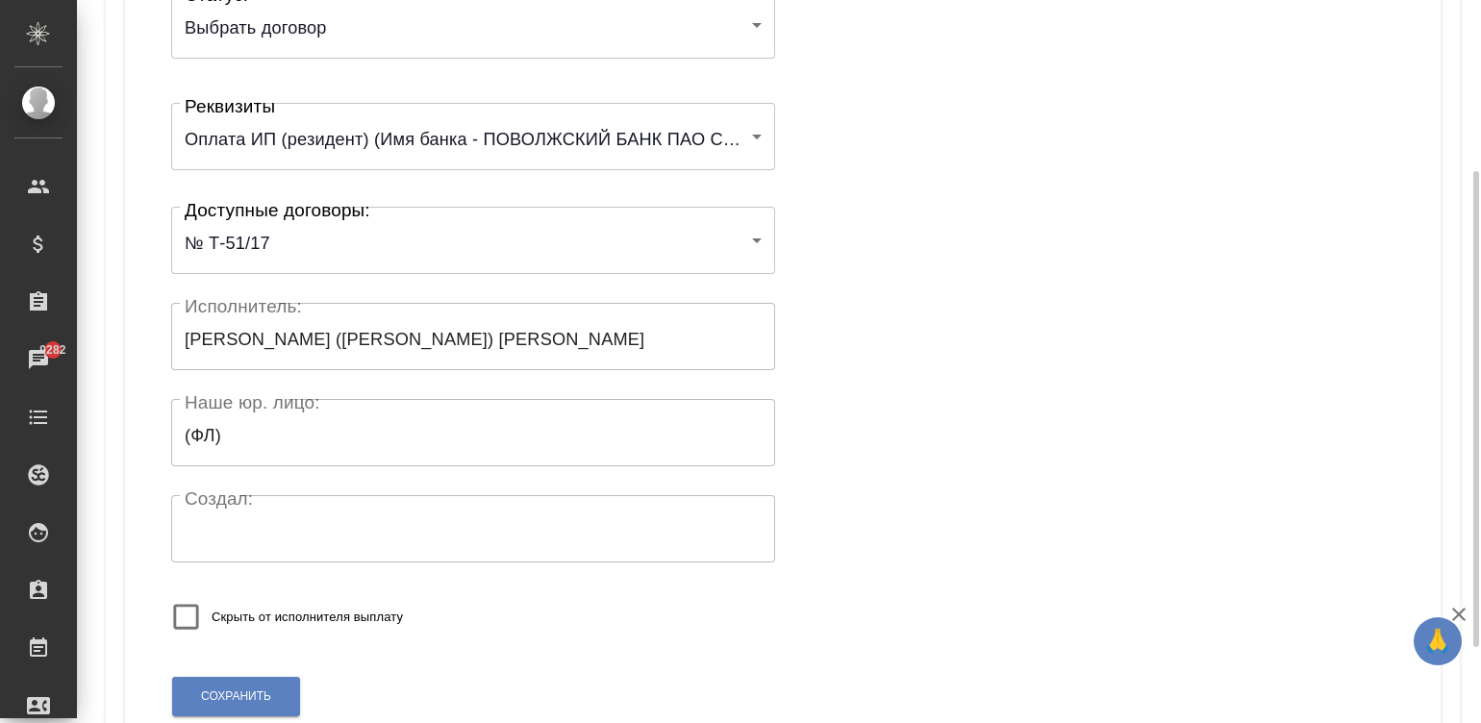
scroll to position [376, 0]
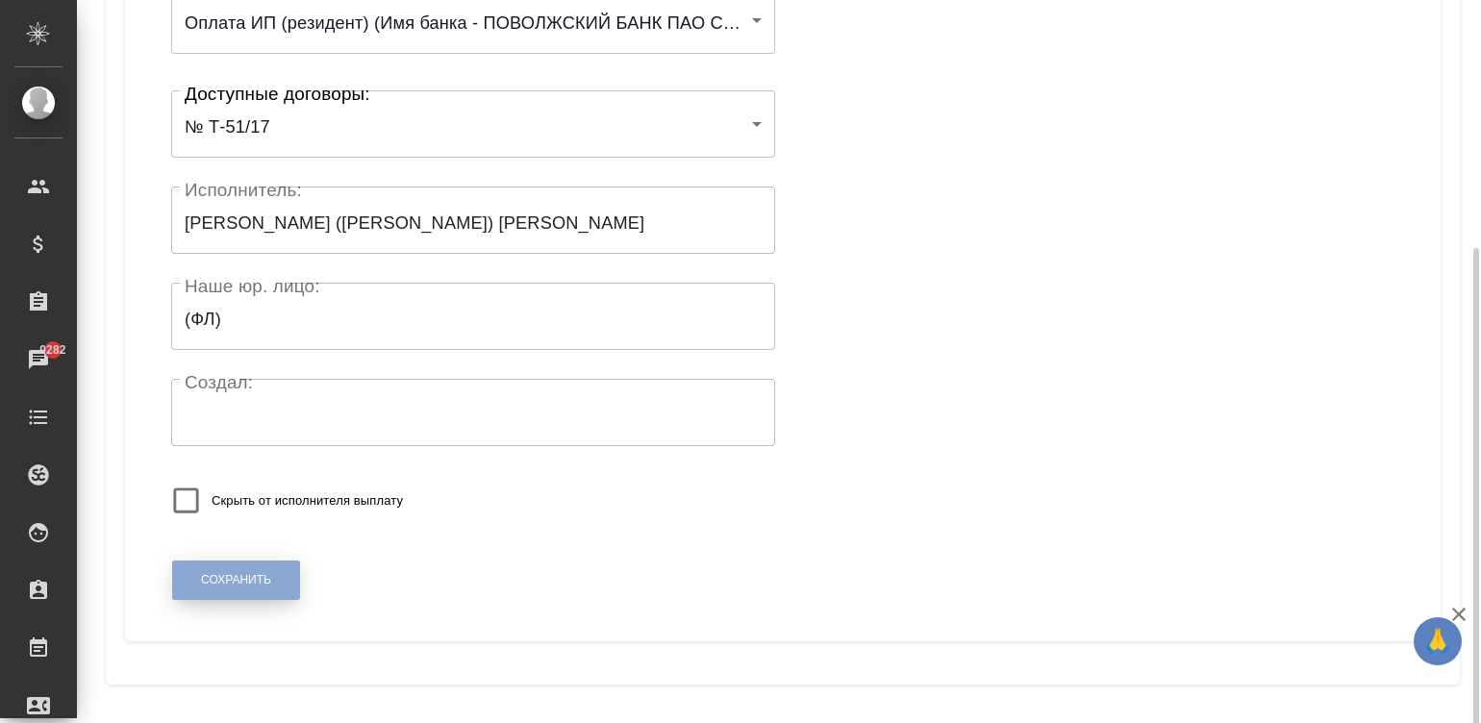
click at [212, 564] on button "Сохранить" at bounding box center [236, 579] width 128 height 39
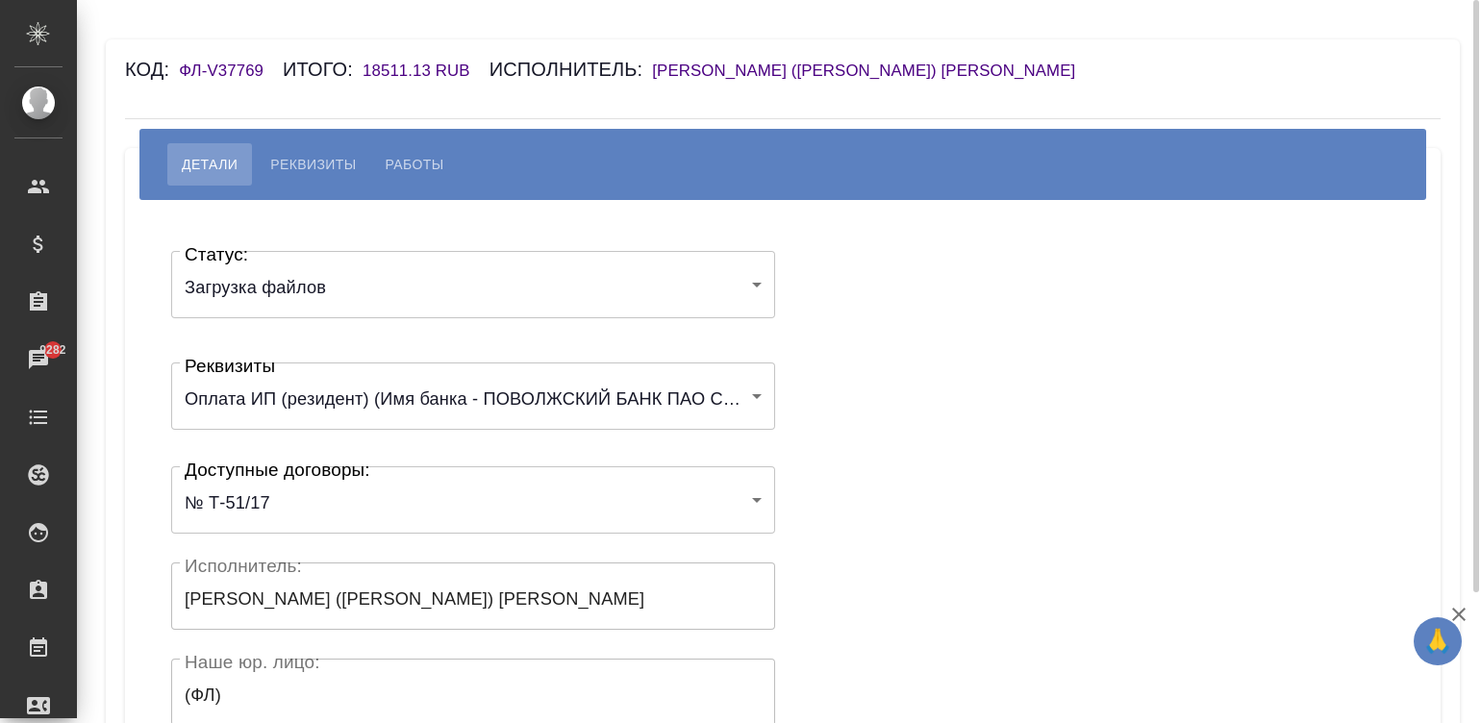
click at [990, 428] on div "Статус: Загрузка файлов filesUpload Статус: Реквизиты Оплата ИП (резидент) (Имя…" at bounding box center [782, 576] width 1238 height 695
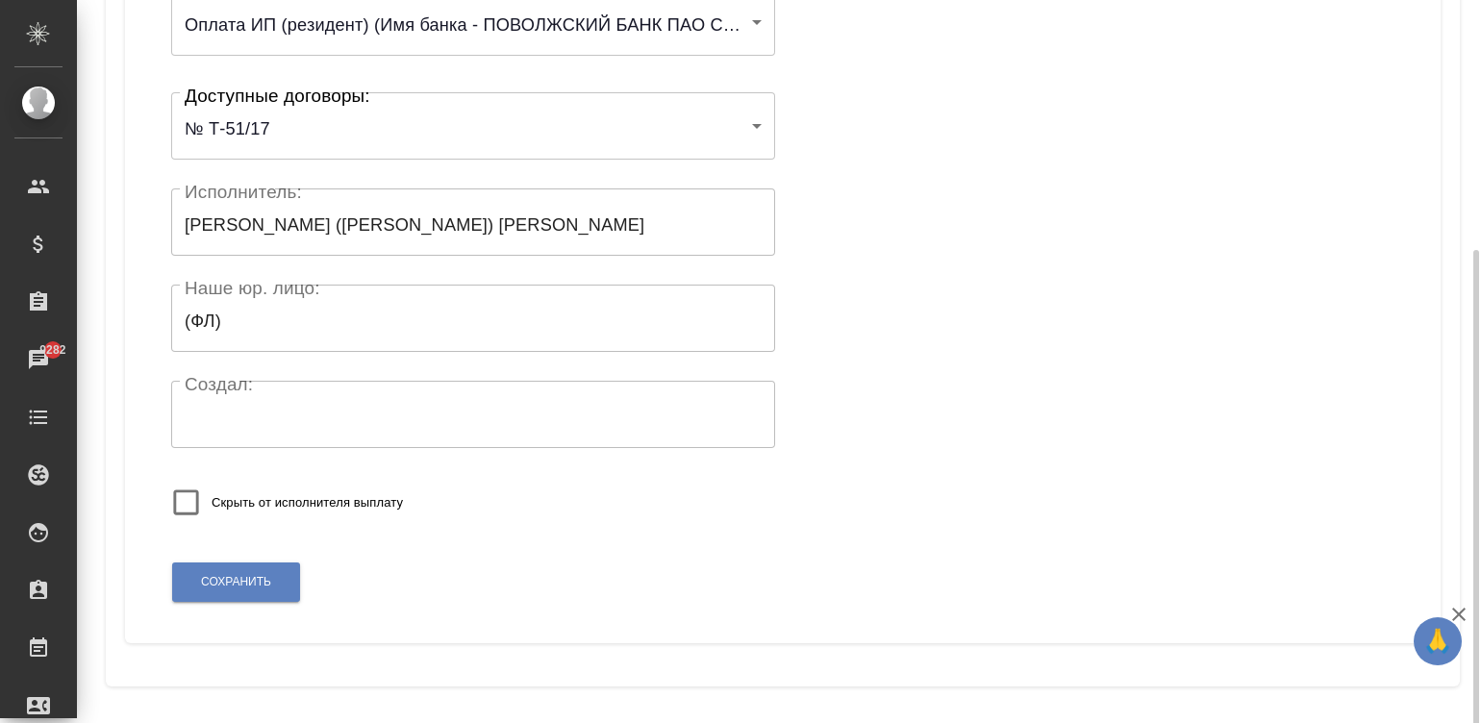
scroll to position [376, 0]
click at [199, 583] on button "Сохранить" at bounding box center [236, 579] width 128 height 39
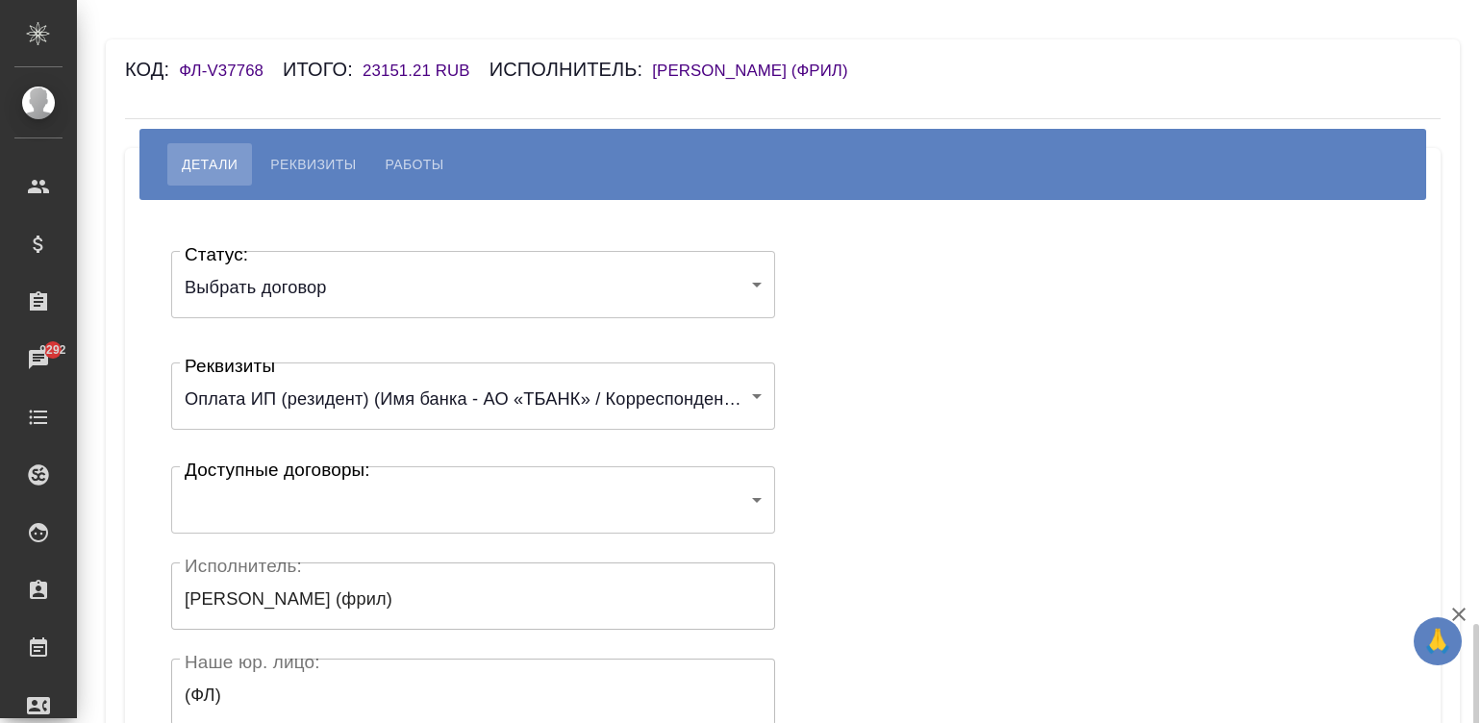
scroll to position [376, 0]
